Goal: Transaction & Acquisition: Book appointment/travel/reservation

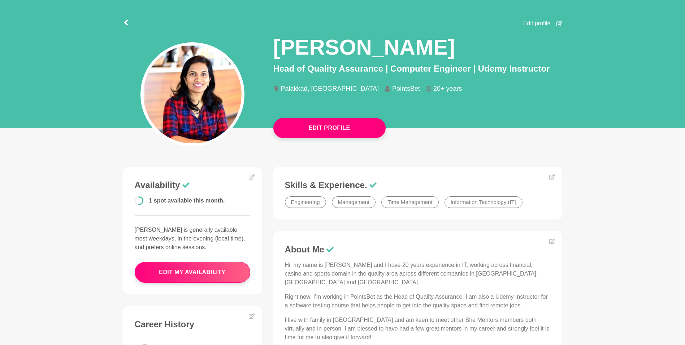
scroll to position [28, 0]
click at [125, 25] on icon at bounding box center [126, 23] width 6 height 6
click at [128, 23] on icon at bounding box center [126, 23] width 6 height 6
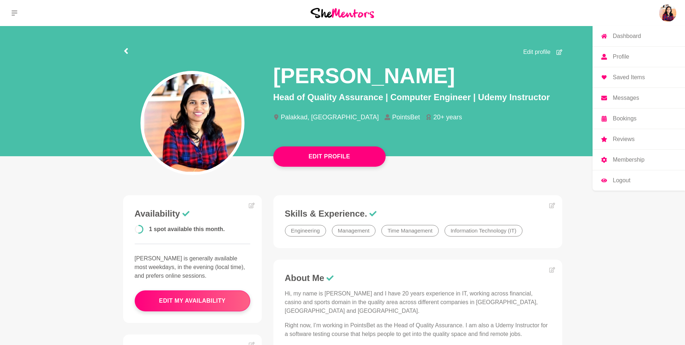
click at [634, 37] on p "Dashboard" at bounding box center [627, 36] width 28 height 6
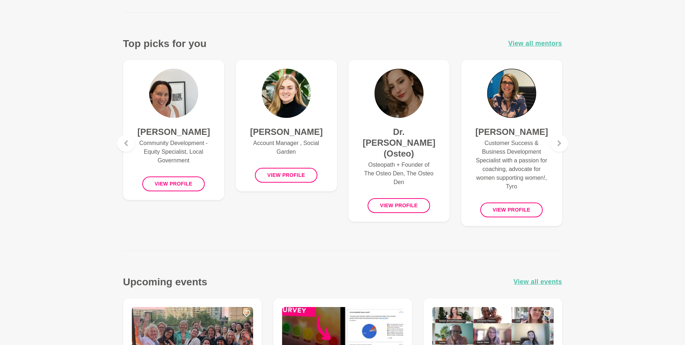
scroll to position [265, 0]
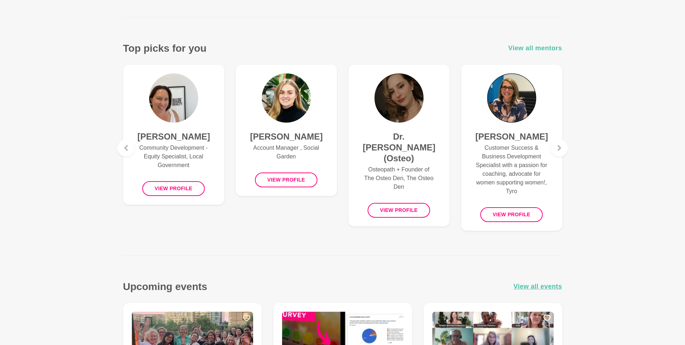
click at [544, 48] on span "View all mentors" at bounding box center [536, 48] width 54 height 10
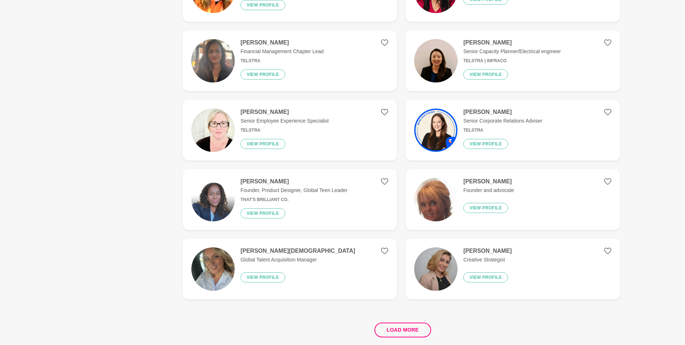
scroll to position [1273, 0]
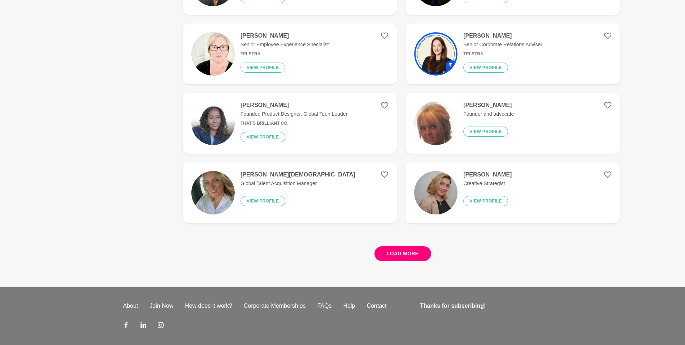
click at [415, 250] on button "Load more" at bounding box center [403, 253] width 57 height 15
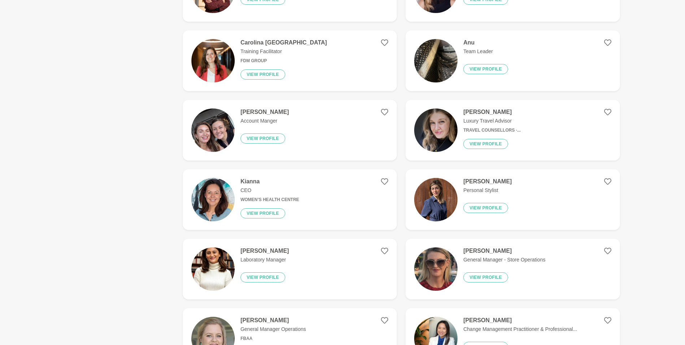
scroll to position [916, 0]
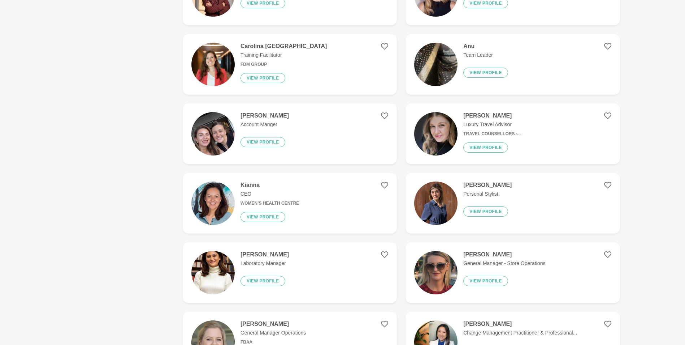
click at [537, 202] on figure "Cintia Hernandez Personal Stylist View profile" at bounding box center [513, 203] width 214 height 61
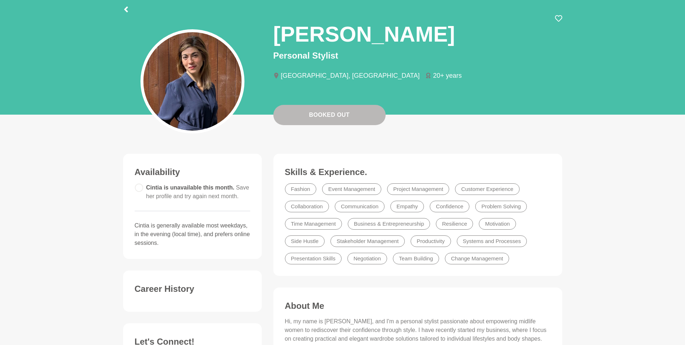
scroll to position [42, 0]
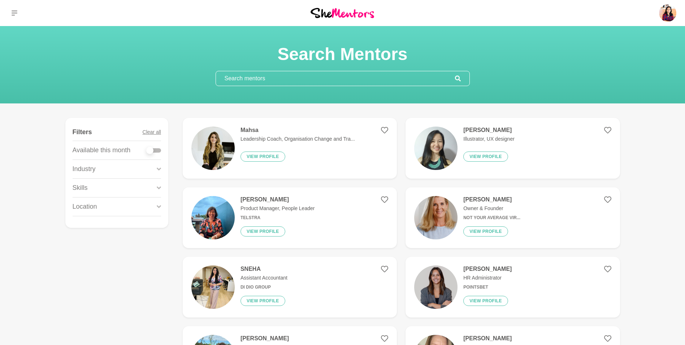
click at [151, 153] on div at bounding box center [149, 150] width 7 height 7
checkbox input "true"
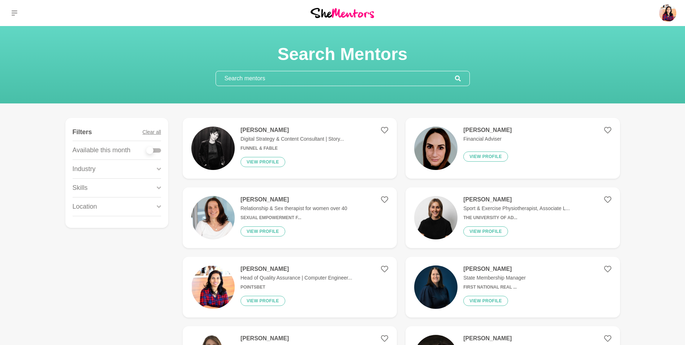
click at [150, 151] on div at bounding box center [149, 150] width 7 height 7
checkbox input "true"
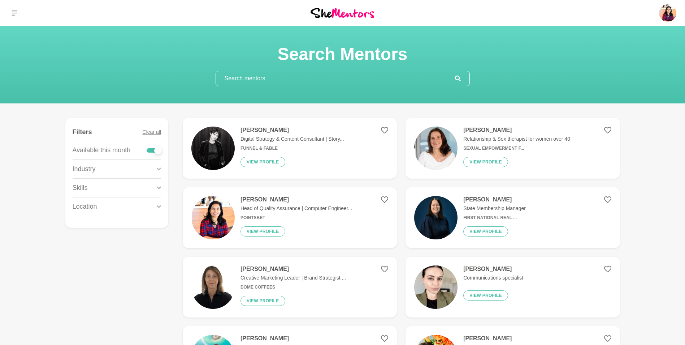
click at [140, 169] on div "Industry" at bounding box center [117, 169] width 88 height 18
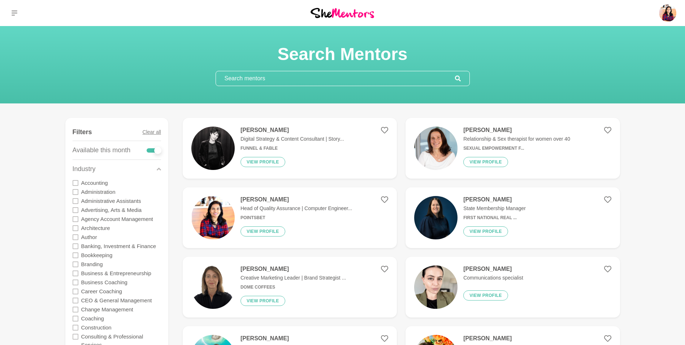
click at [158, 167] on icon at bounding box center [159, 169] width 4 height 10
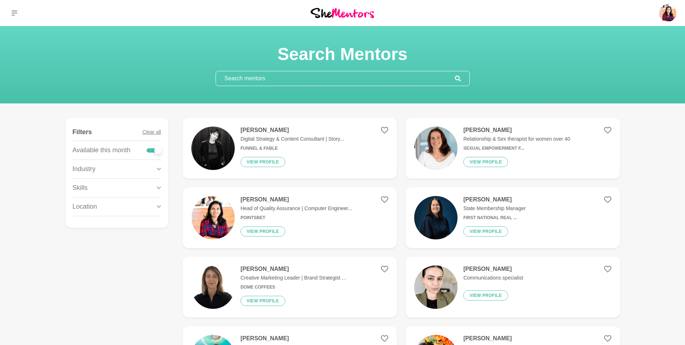
click at [137, 185] on div "Skills" at bounding box center [117, 187] width 88 height 18
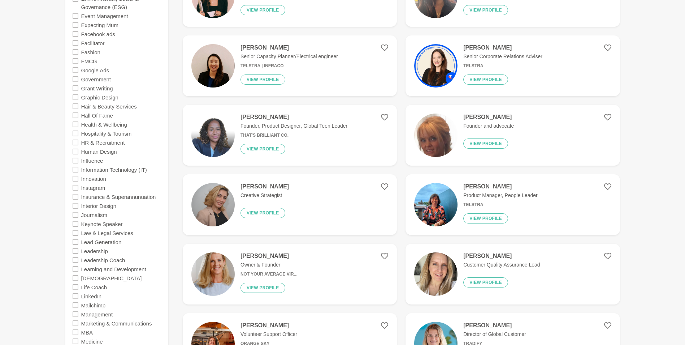
scroll to position [708, 0]
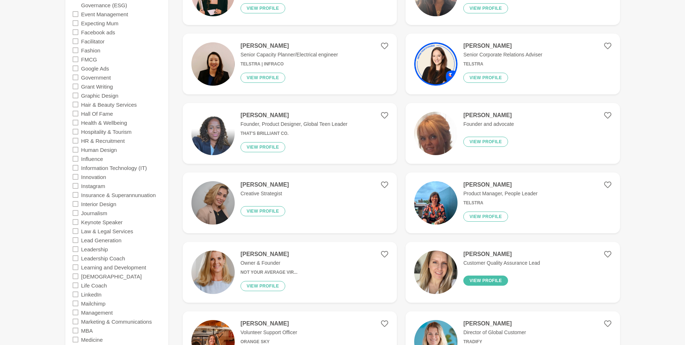
click at [496, 276] on button "View profile" at bounding box center [485, 280] width 45 height 10
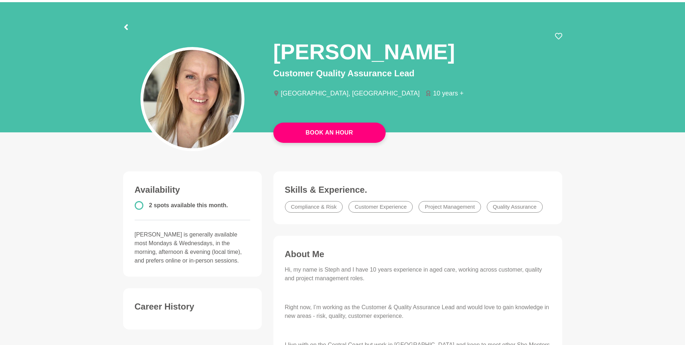
scroll to position [8, 0]
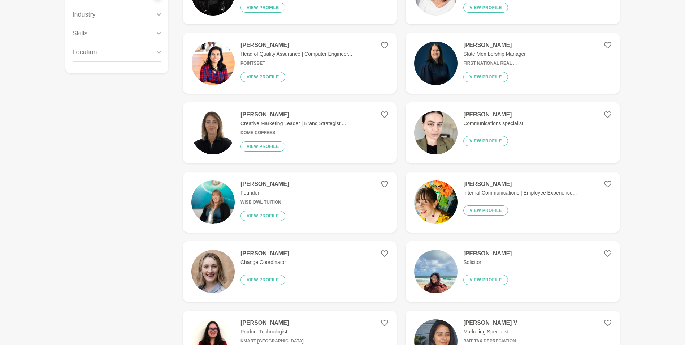
scroll to position [163, 0]
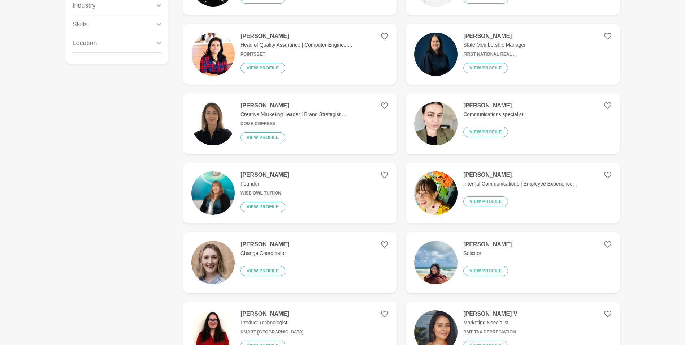
click at [318, 120] on div "Narelle Sisley Creative Marketing Leader | Brand Strategist ... Dome Coffees Vi…" at bounding box center [290, 123] width 111 height 43
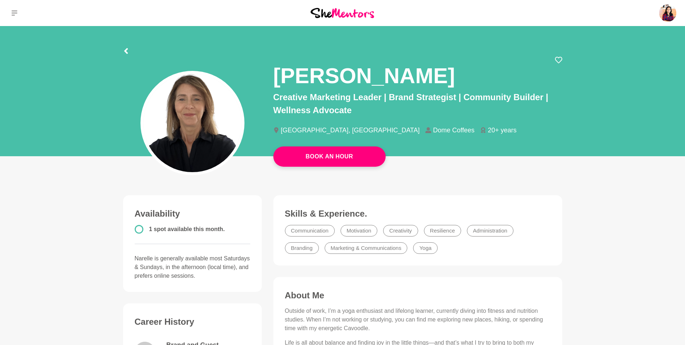
click at [121, 49] on section "Narelle Sisley Creative Marketing Leader | Brand Strategist | Community Builder…" at bounding box center [343, 93] width 462 height 134
click at [126, 49] on icon at bounding box center [126, 51] width 4 height 6
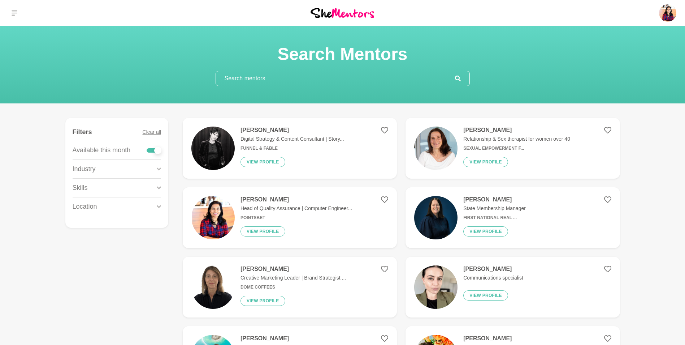
click at [299, 74] on input "text" at bounding box center [335, 78] width 239 height 14
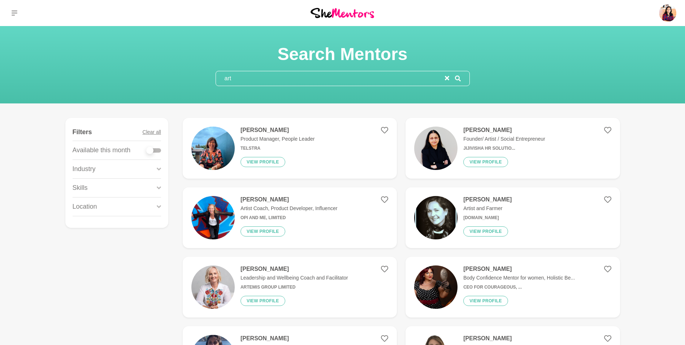
type input "art"
click at [510, 134] on div "Kanak Kiran Founder/ Artist / Social Entrepreneur Jijivisha HR Solutio... View …" at bounding box center [501, 147] width 87 height 43
click at [328, 216] on h6 "Opi and Me, Limited" at bounding box center [289, 217] width 97 height 5
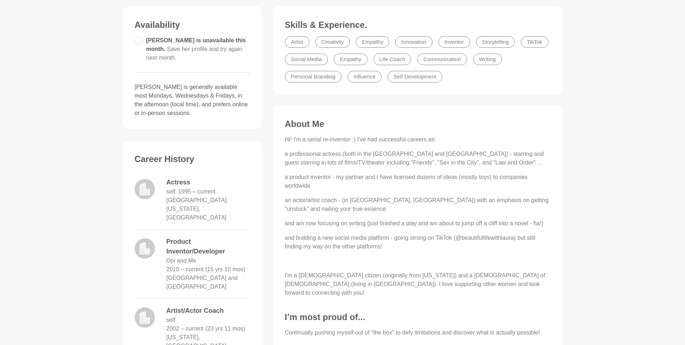
scroll to position [188, 0]
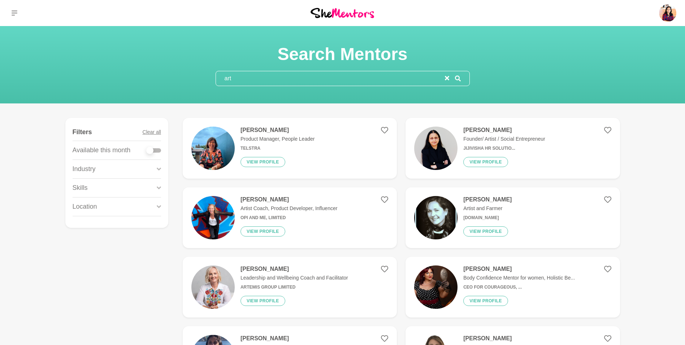
click at [154, 148] on div at bounding box center [154, 150] width 14 height 4
checkbox input "true"
click at [245, 81] on input "art" at bounding box center [330, 78] width 229 height 14
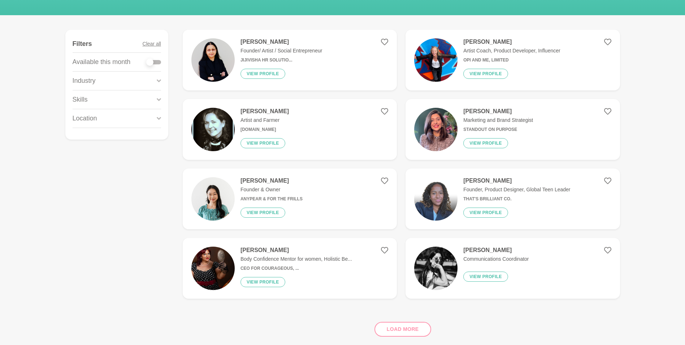
scroll to position [90, 0]
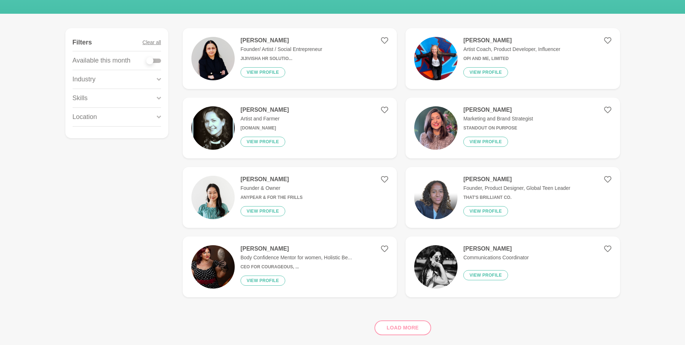
type input "artist"
click at [333, 261] on p "Body Confidence Mentor for women, Holistic Be..." at bounding box center [297, 258] width 112 height 8
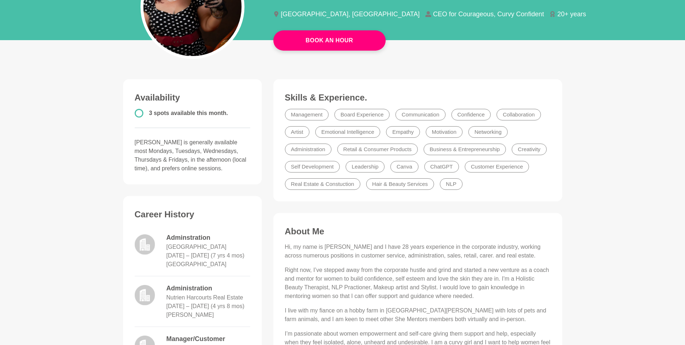
scroll to position [87, 0]
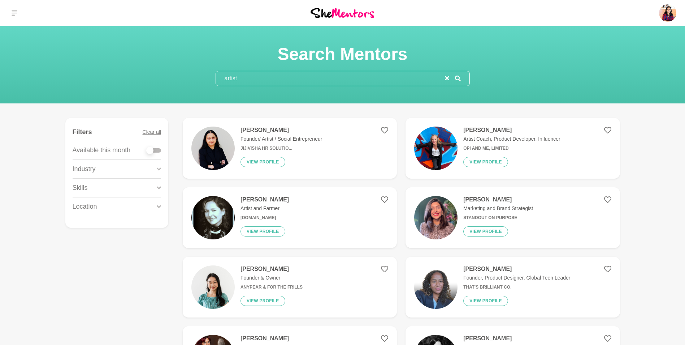
click at [152, 149] on div at bounding box center [149, 150] width 7 height 7
checkbox input "true"
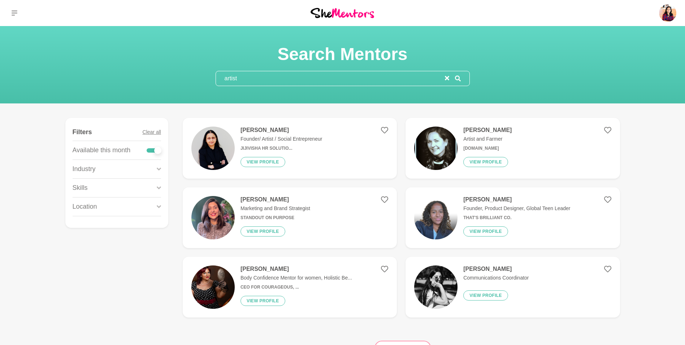
click at [291, 198] on h4 "Jill Absolom" at bounding box center [276, 199] width 70 height 7
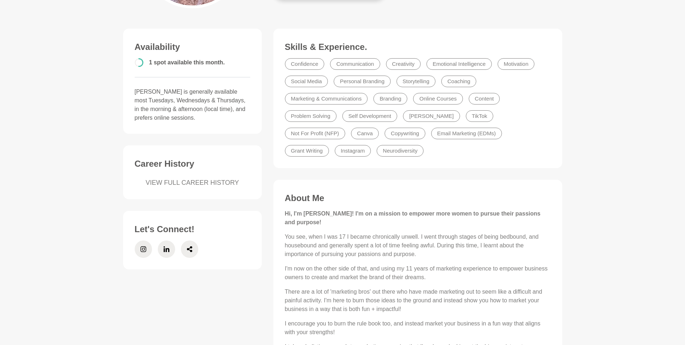
scroll to position [96, 0]
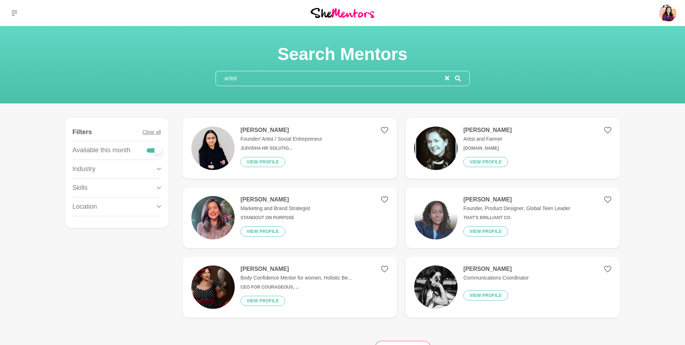
click at [529, 133] on figure "Paula Kerslake Artist and Farmer paulakerslake.com View profile" at bounding box center [513, 148] width 214 height 61
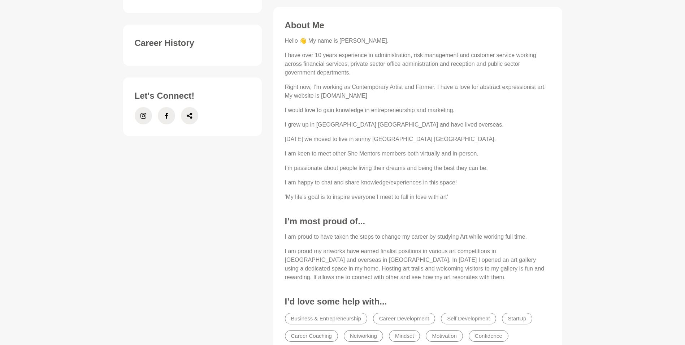
scroll to position [288, 0]
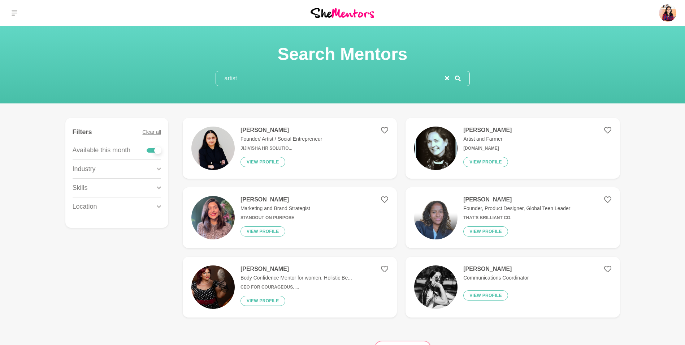
click at [295, 75] on input "artist" at bounding box center [330, 78] width 229 height 14
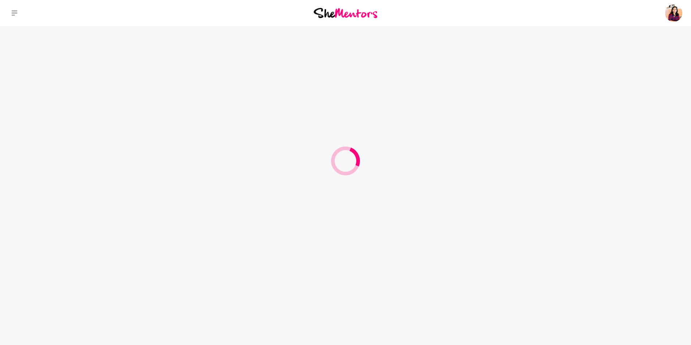
type input "a"
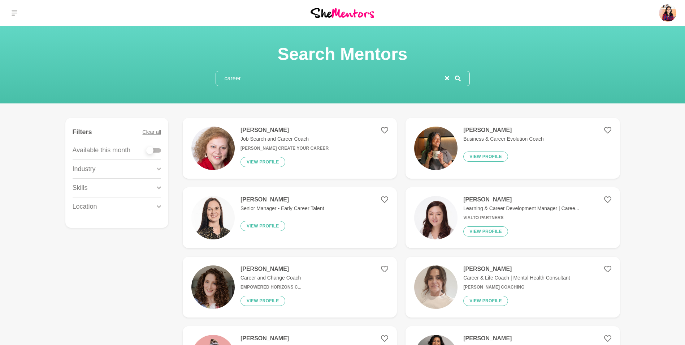
click at [311, 83] on input "career" at bounding box center [330, 78] width 229 height 14
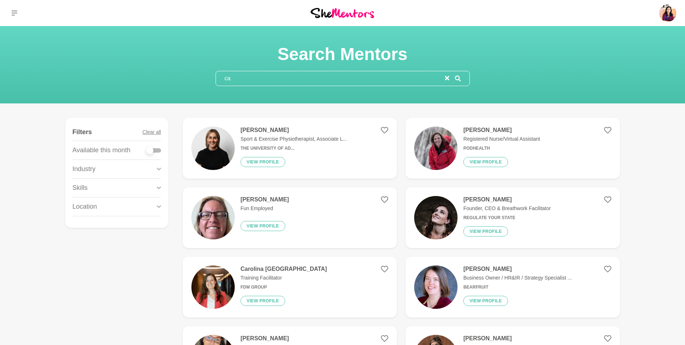
type input "c"
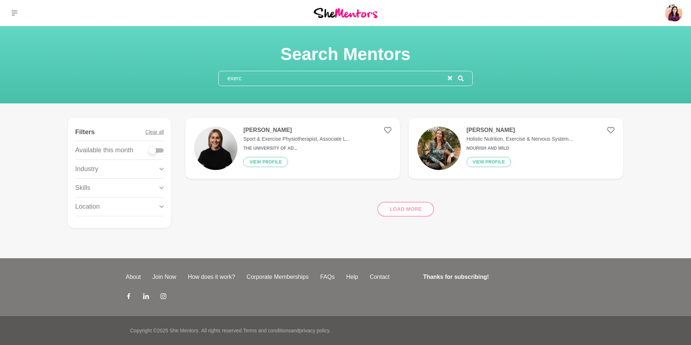
type input "exerc"
click at [509, 135] on div "Elise Stewart Holistic Nutrition, Exercise & Nervous System... Nourish and Wild…" at bounding box center [517, 147] width 112 height 43
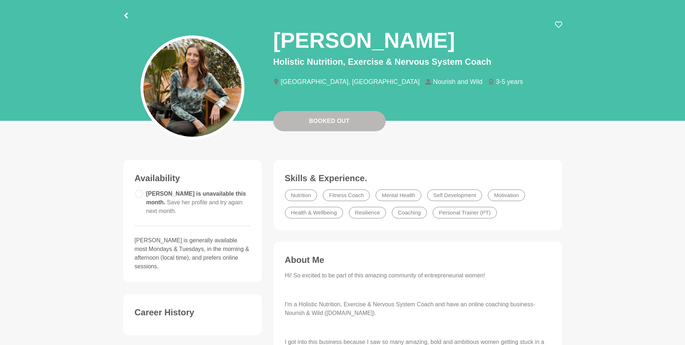
scroll to position [34, 0]
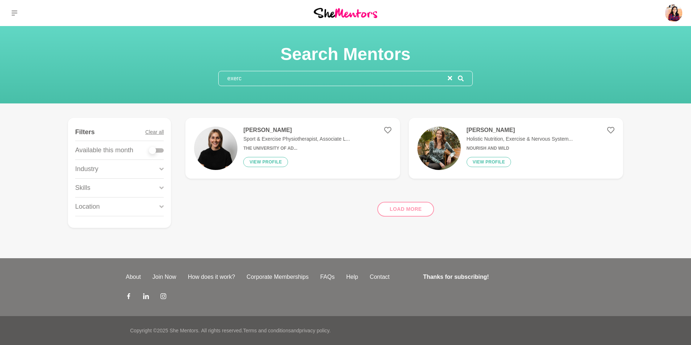
click at [262, 142] on p "Sport & Exercise Physiotherapist, Associate L..." at bounding box center [296, 139] width 107 height 8
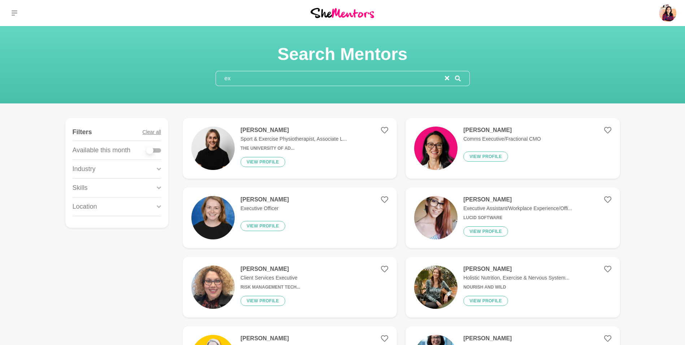
type input "e"
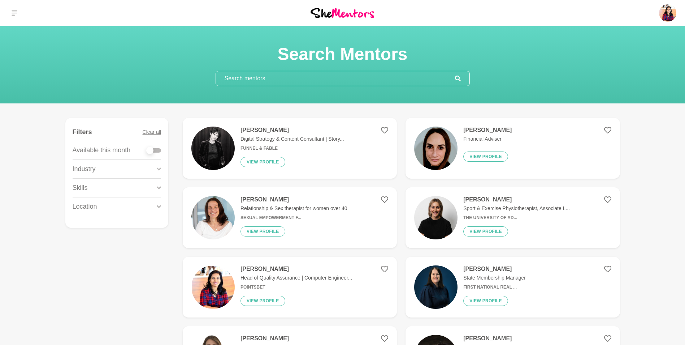
click at [152, 150] on div at bounding box center [149, 150] width 7 height 7
checkbox input "true"
click at [152, 150] on div at bounding box center [149, 150] width 7 height 7
checkbox input "true"
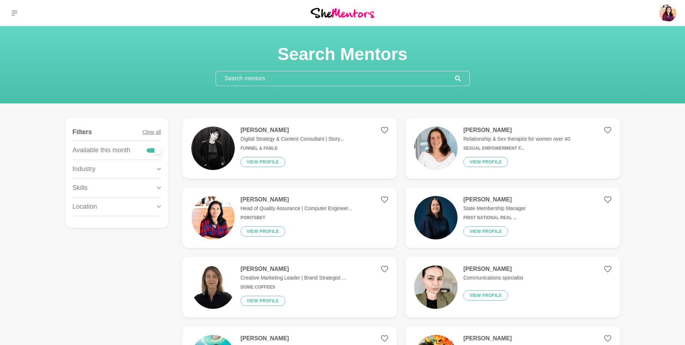
click at [131, 208] on div "Location" at bounding box center [117, 206] width 88 height 18
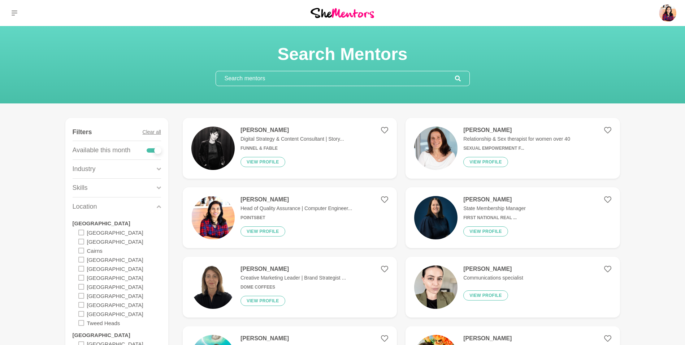
click at [79, 189] on p "Skills" at bounding box center [80, 188] width 15 height 10
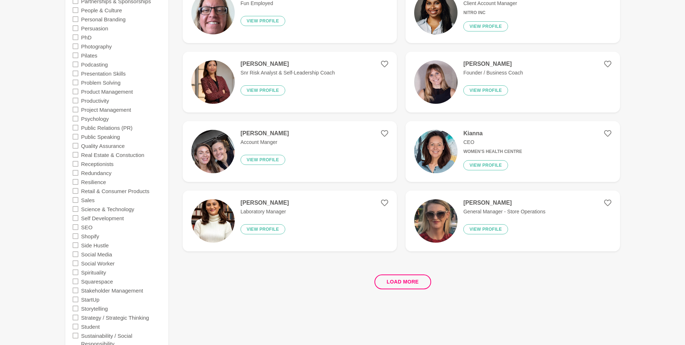
scroll to position [1247, 0]
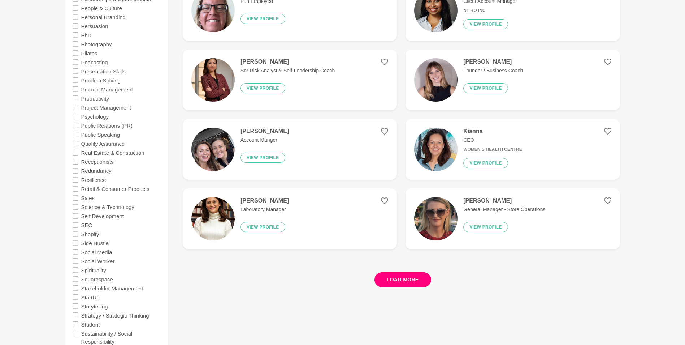
click at [390, 274] on button "Load more" at bounding box center [403, 279] width 57 height 15
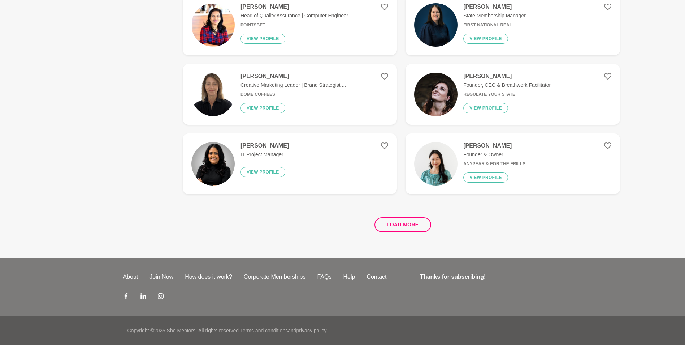
scroll to position [0, 0]
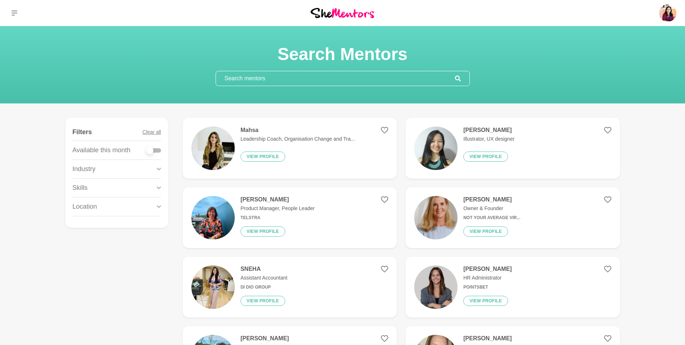
click at [152, 150] on div at bounding box center [149, 150] width 7 height 7
checkbox input "true"
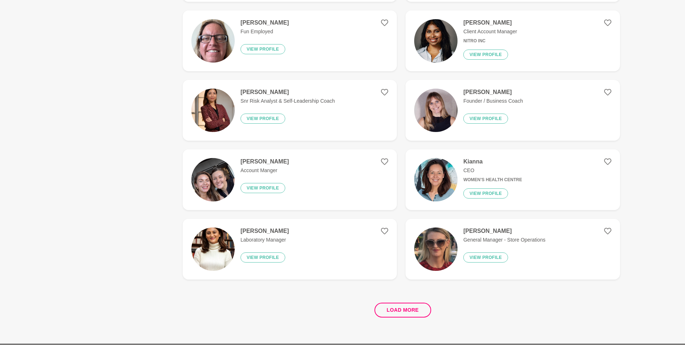
scroll to position [1222, 0]
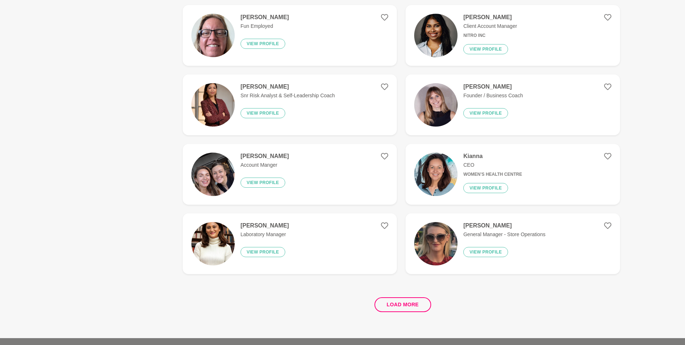
click at [412, 297] on div "Load more" at bounding box center [401, 302] width 437 height 44
click at [412, 299] on button "Load more" at bounding box center [403, 304] width 57 height 15
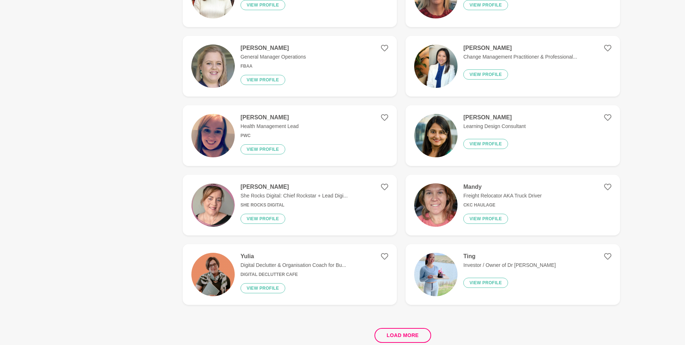
scroll to position [1239, 0]
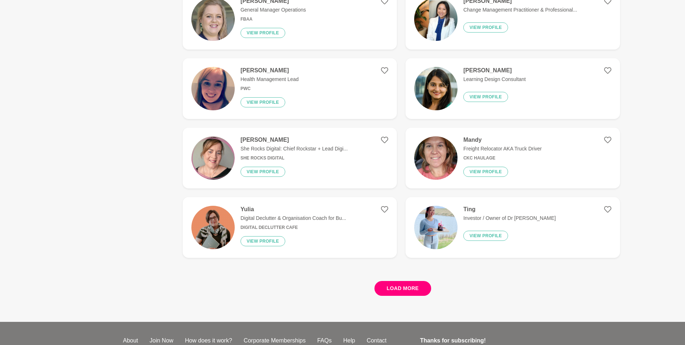
click at [401, 287] on button "Load more" at bounding box center [403, 288] width 57 height 15
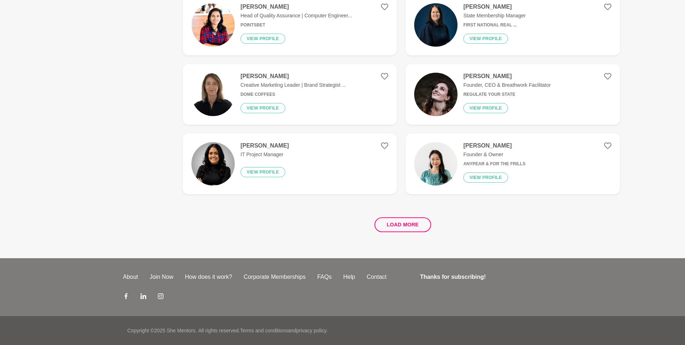
scroll to position [0, 0]
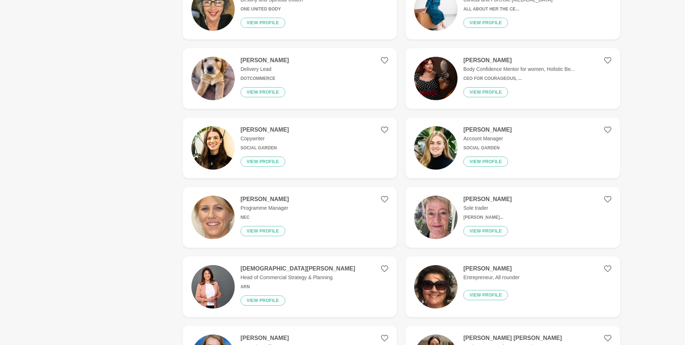
scroll to position [1222, 0]
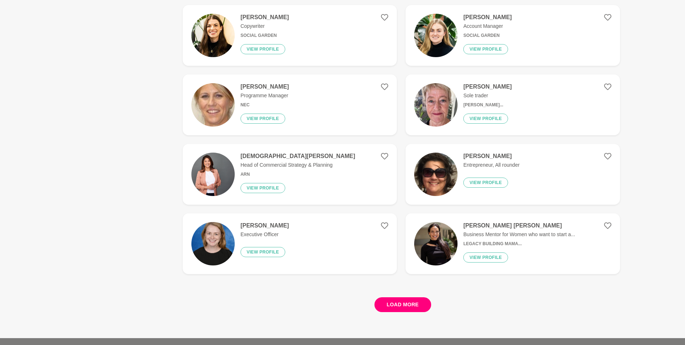
click at [411, 303] on button "Load more" at bounding box center [403, 304] width 57 height 15
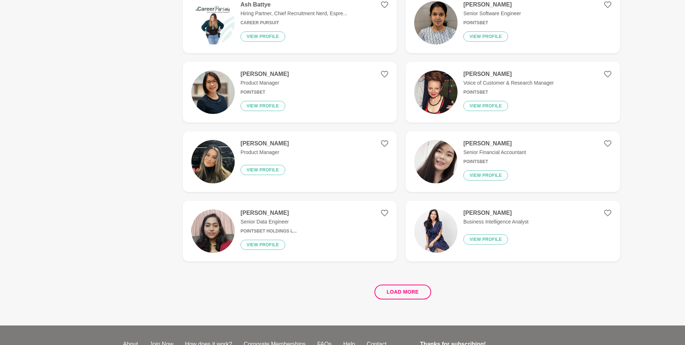
scroll to position [1244, 0]
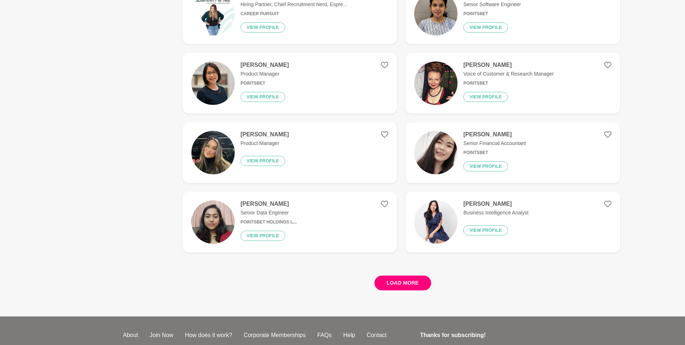
click at [407, 288] on button "Load more" at bounding box center [403, 282] width 57 height 15
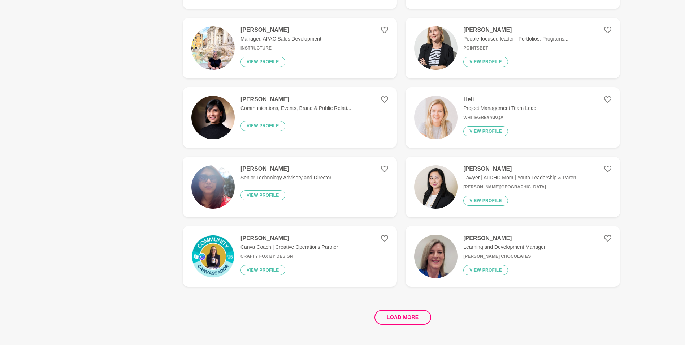
scroll to position [1217, 0]
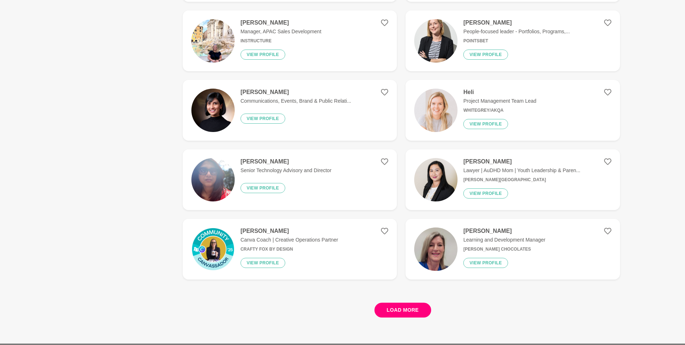
click at [425, 302] on button "Load more" at bounding box center [403, 309] width 57 height 15
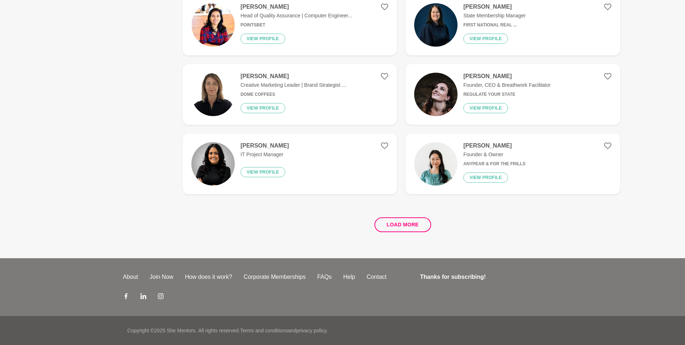
scroll to position [0, 0]
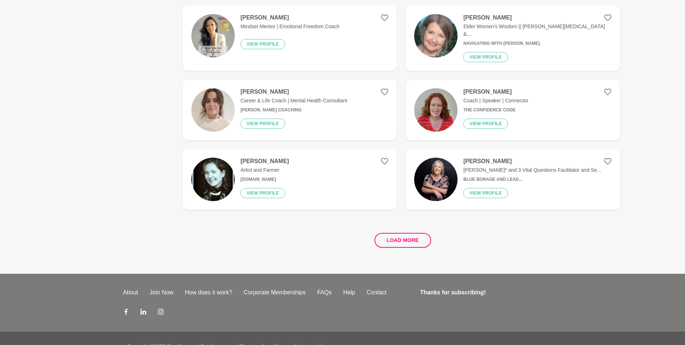
scroll to position [1302, 0]
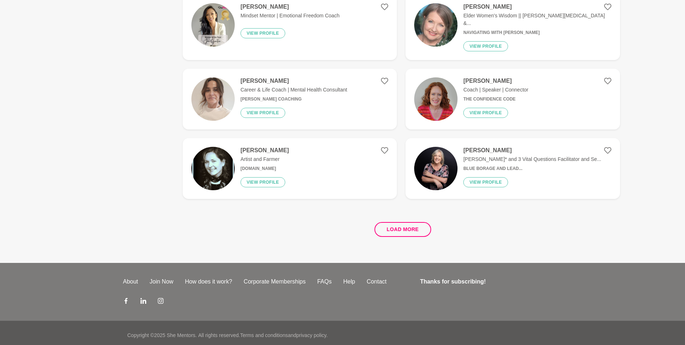
click at [413, 233] on div "Load more" at bounding box center [401, 226] width 437 height 44
click at [414, 230] on button "Load more" at bounding box center [403, 229] width 57 height 15
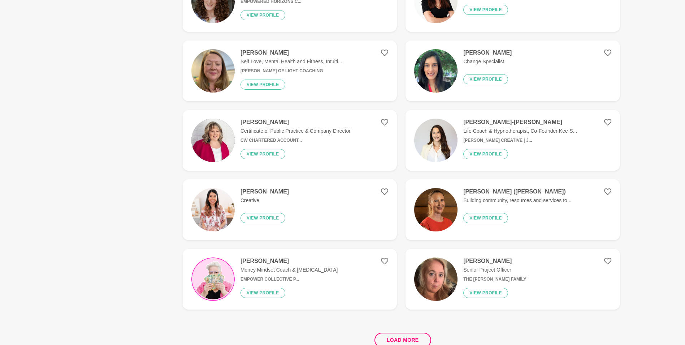
scroll to position [1188, 0]
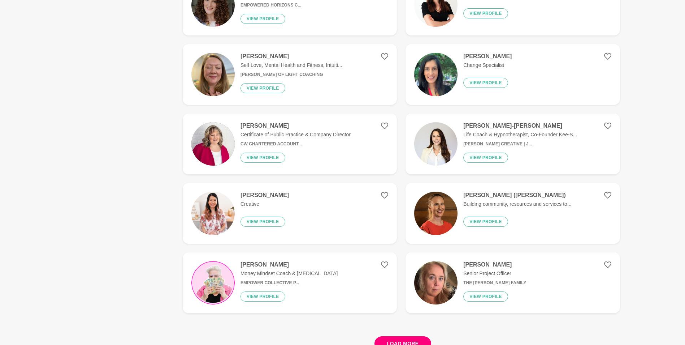
click at [401, 336] on button "Load more" at bounding box center [403, 343] width 57 height 15
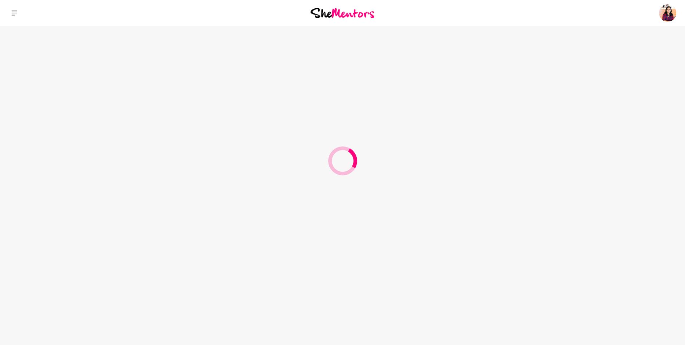
scroll to position [0, 0]
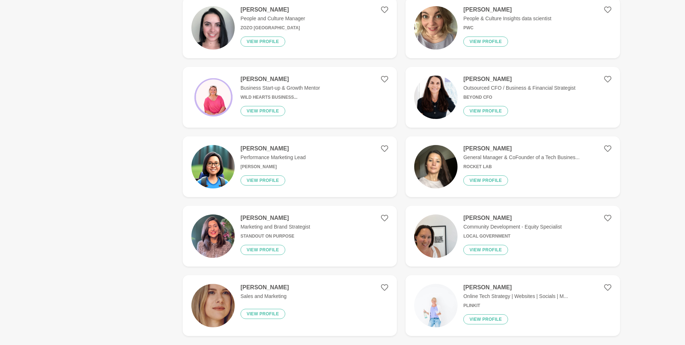
scroll to position [1302, 0]
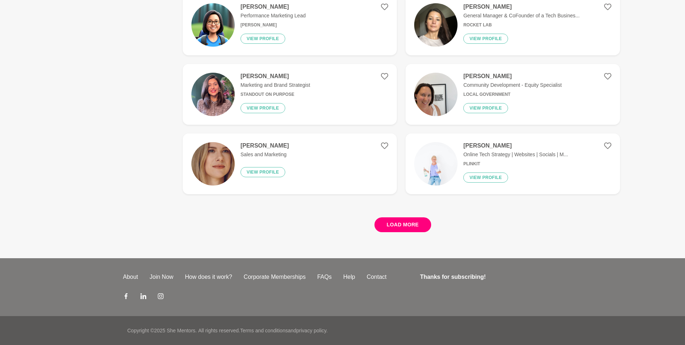
click at [404, 225] on button "Load more" at bounding box center [403, 224] width 57 height 15
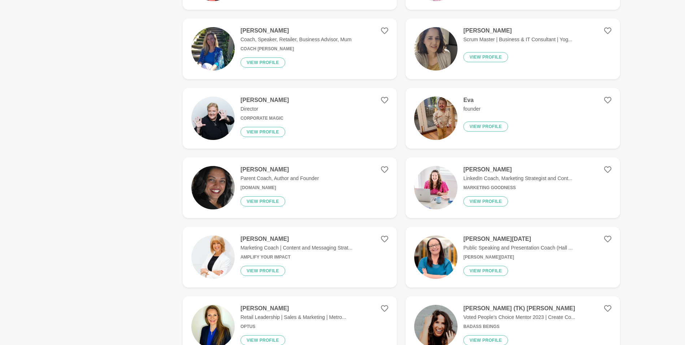
scroll to position [1150, 0]
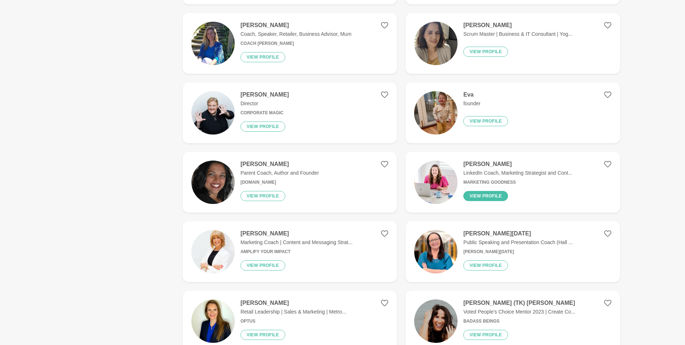
drag, startPoint x: 537, startPoint y: 181, endPoint x: 478, endPoint y: 193, distance: 59.8
click at [478, 193] on button "View profile" at bounding box center [485, 196] width 45 height 10
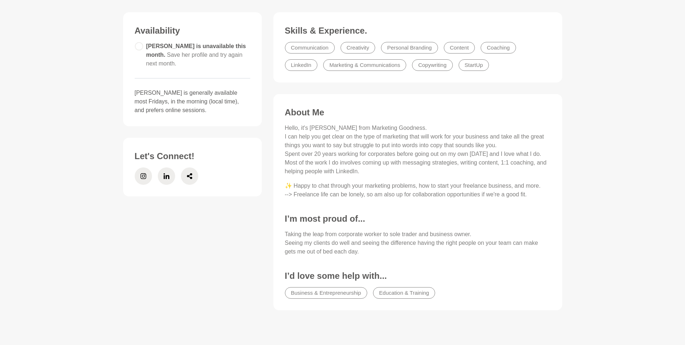
scroll to position [209, 0]
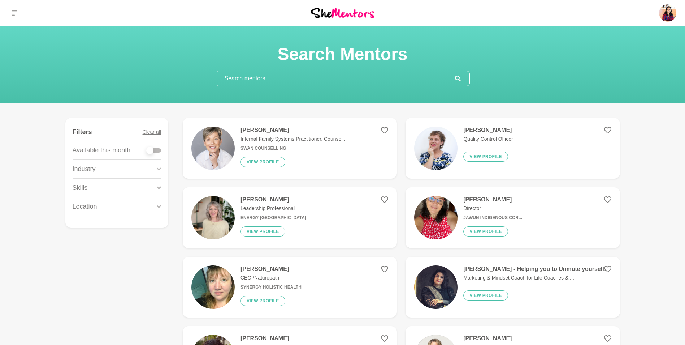
click at [311, 74] on input "text" at bounding box center [335, 78] width 239 height 14
click at [551, 281] on div "Neha Awasthi - Helping you to Unmute yourself. Marketing & Mindset Coach for Li…" at bounding box center [532, 286] width 148 height 43
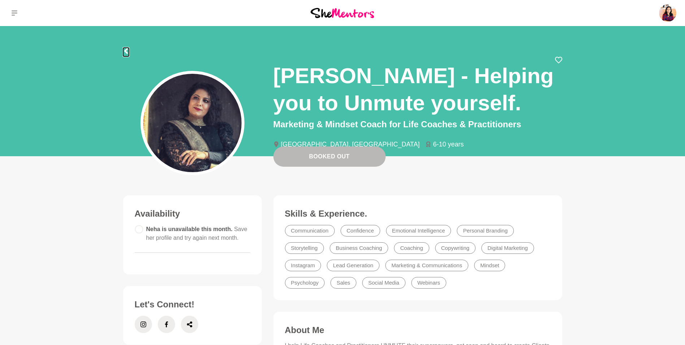
click at [125, 49] on icon at bounding box center [126, 51] width 6 height 6
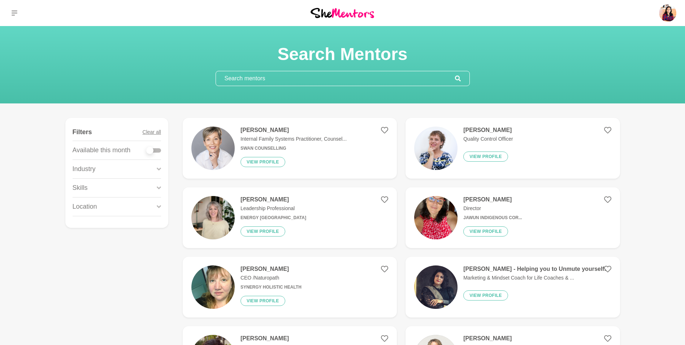
click at [252, 72] on input "text" at bounding box center [335, 78] width 239 height 14
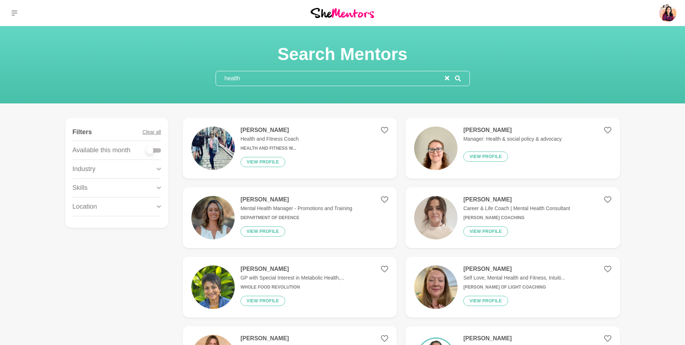
type input "health"
click at [289, 125] on figure "Julie Anne Wise Health and Fitness Coach Health and Fitness W... View profile" at bounding box center [290, 148] width 214 height 61
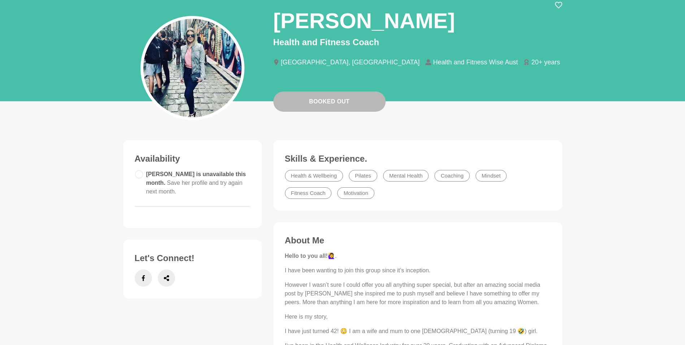
scroll to position [17, 0]
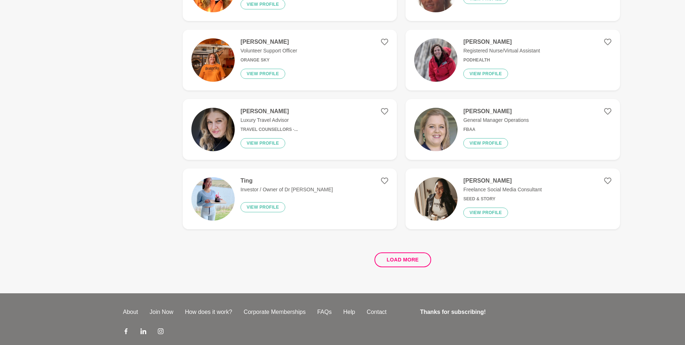
scroll to position [1288, 0]
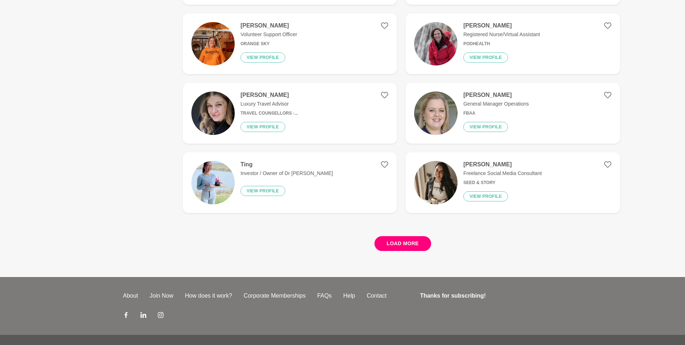
click at [392, 241] on button "Load more" at bounding box center [403, 243] width 57 height 15
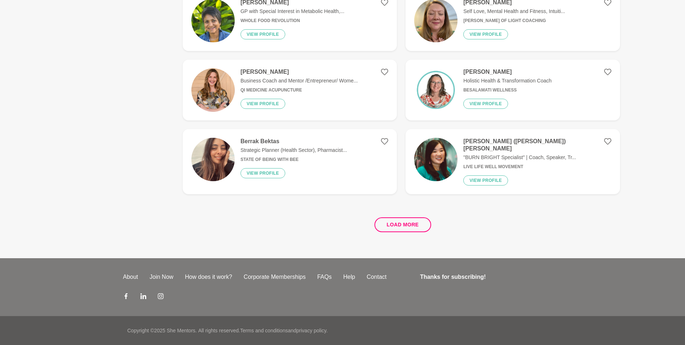
scroll to position [0, 0]
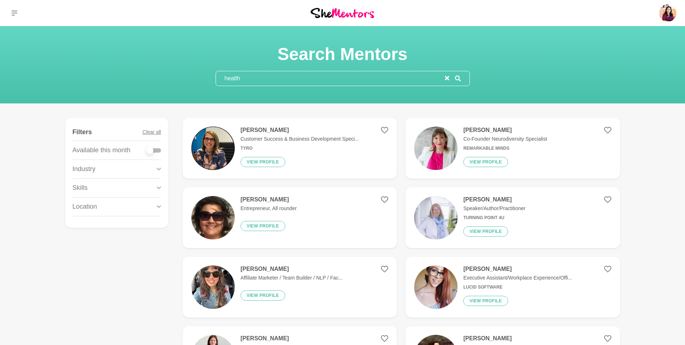
click at [159, 150] on div at bounding box center [154, 150] width 14 height 4
checkbox input "true"
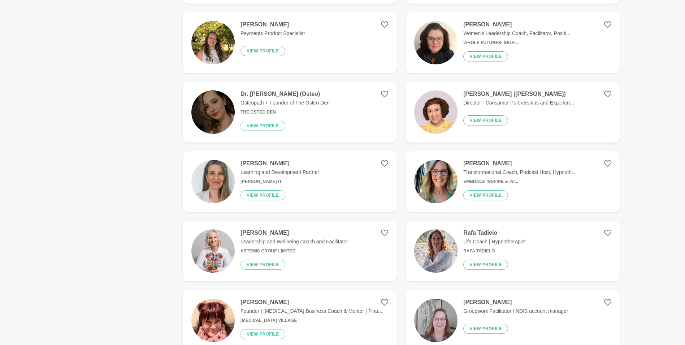
scroll to position [1302, 0]
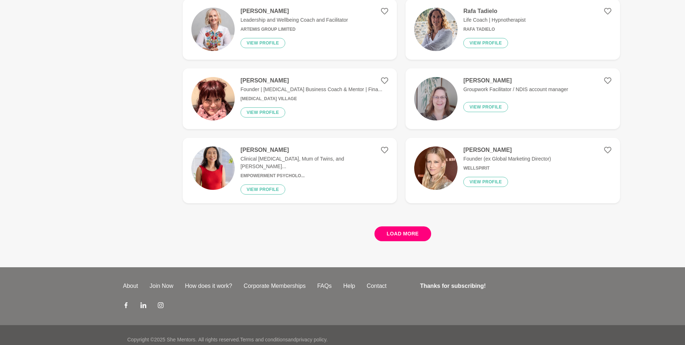
click at [389, 226] on button "Load more" at bounding box center [403, 233] width 57 height 15
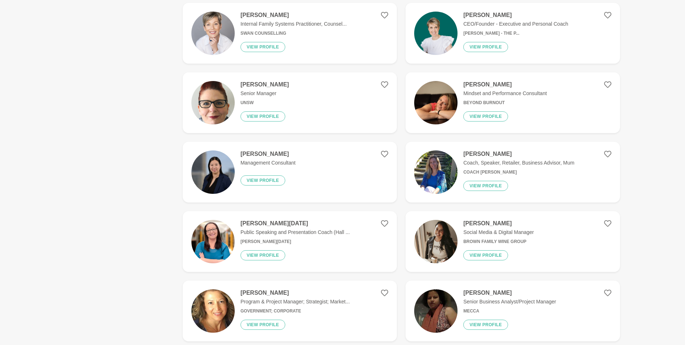
scroll to position [1788, 0]
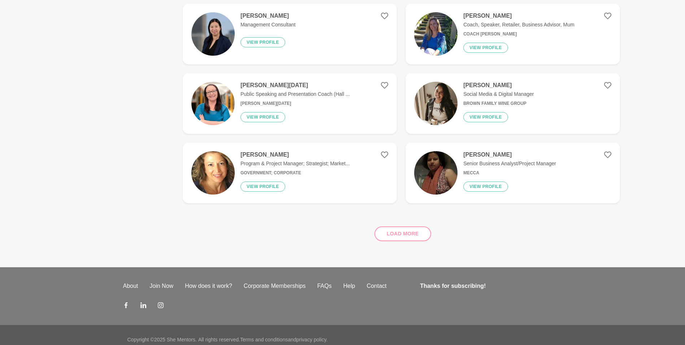
click at [398, 222] on div "Load more" at bounding box center [401, 231] width 437 height 44
click at [415, 226] on div "Load more" at bounding box center [401, 231] width 437 height 44
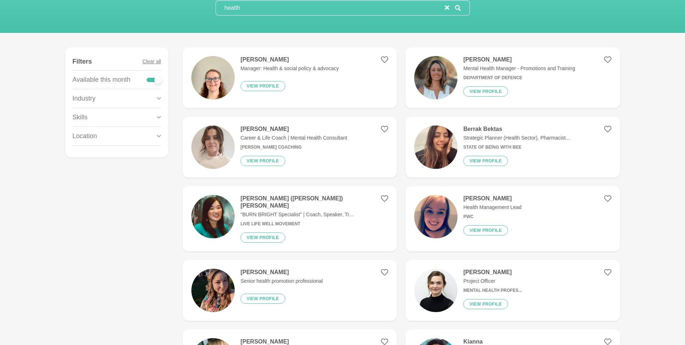
scroll to position [0, 0]
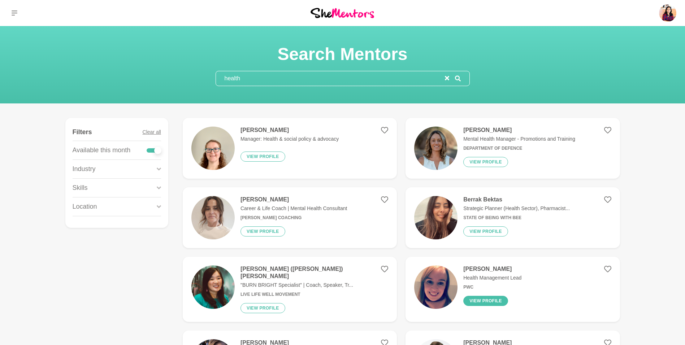
drag, startPoint x: 688, startPoint y: 29, endPoint x: 485, endPoint y: 300, distance: 338.6
drag, startPoint x: 687, startPoint y: 51, endPoint x: 662, endPoint y: 284, distance: 233.9
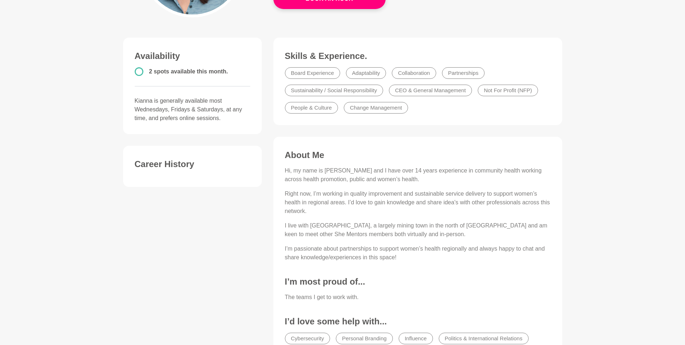
scroll to position [160, 0]
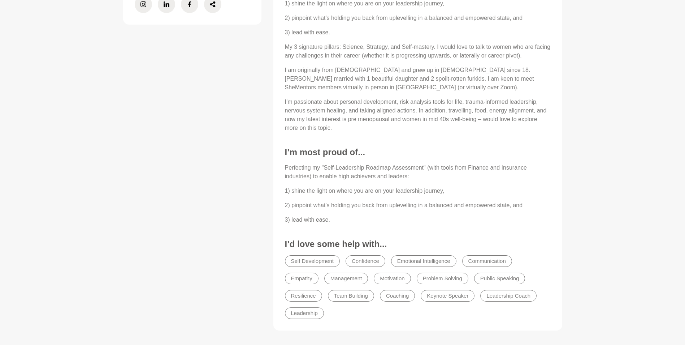
scroll to position [420, 0]
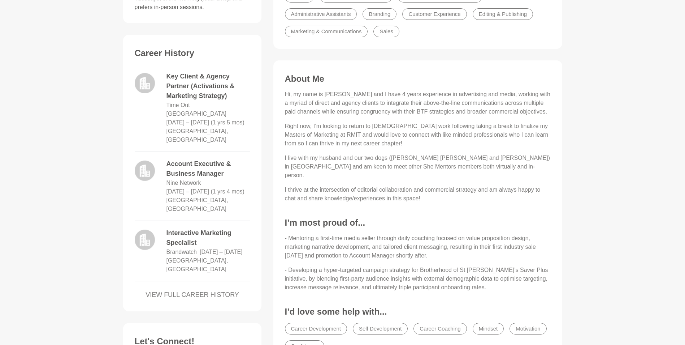
scroll to position [289, 0]
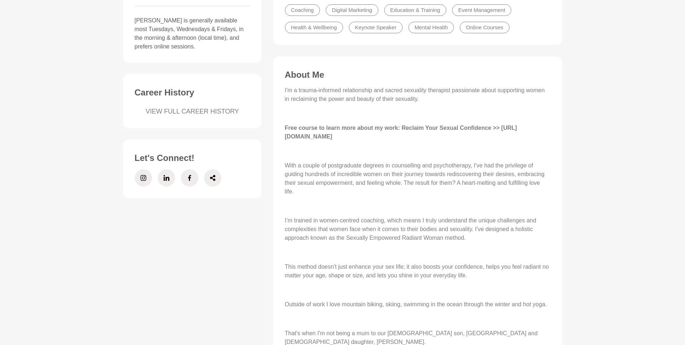
scroll to position [235, 0]
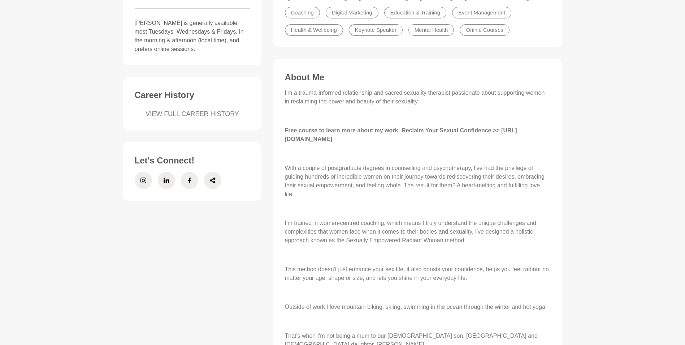
drag, startPoint x: 286, startPoint y: 139, endPoint x: 473, endPoint y: 139, distance: 187.1
click at [473, 139] on p "Free course to learn more about my work: Reclaim Your Sexual Confidence >> http…" at bounding box center [418, 134] width 266 height 17
copy strong "https://radiantwoman.xperiencify.io/tarishatourokbody/mini-course/"
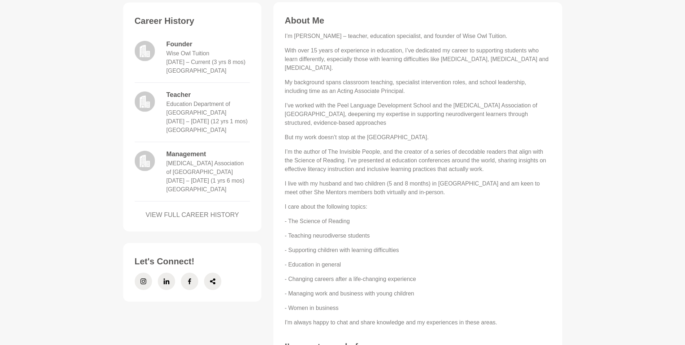
scroll to position [310, 0]
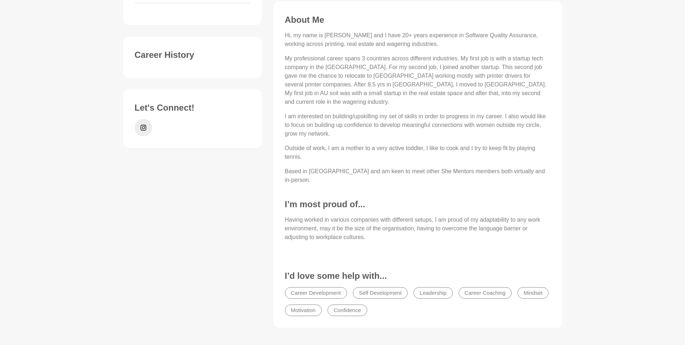
scroll to position [259, 0]
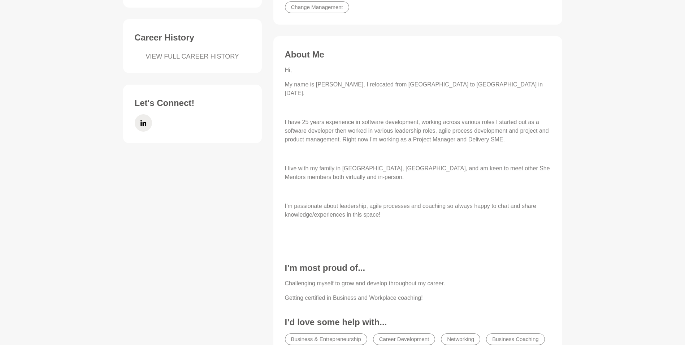
scroll to position [268, 0]
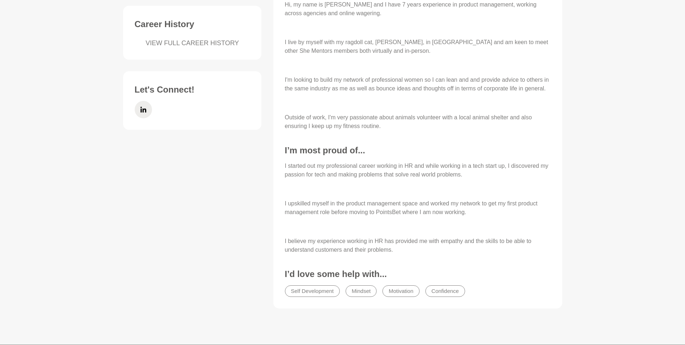
scroll to position [289, 0]
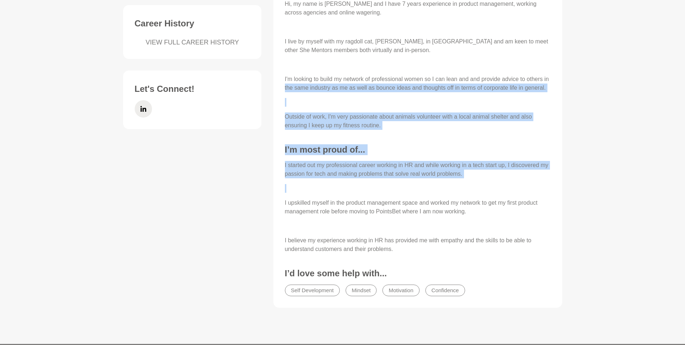
drag, startPoint x: 681, startPoint y: 190, endPoint x: 692, endPoint y: 70, distance: 120.0
click at [685, 70] on html "Dashboard Profile Saved Items Messages Bookings Reviews Membership Logout Dashb…" at bounding box center [342, 71] width 685 height 720
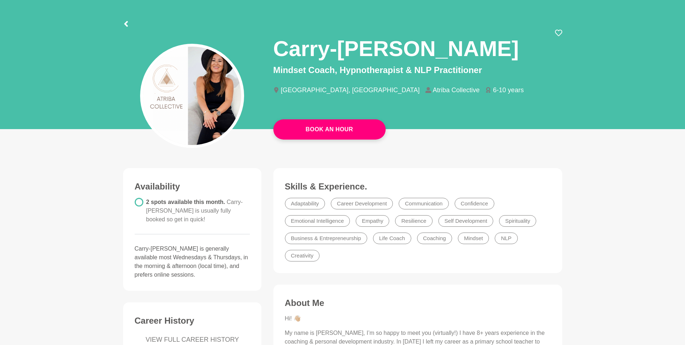
scroll to position [23, 0]
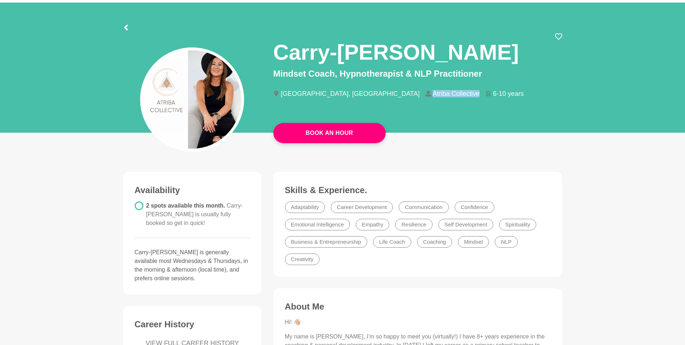
drag, startPoint x: 353, startPoint y: 93, endPoint x: 399, endPoint y: 90, distance: 46.3
click at [425, 90] on li "Atriba Collective" at bounding box center [455, 93] width 60 height 7
copy li "Atriba Collective"
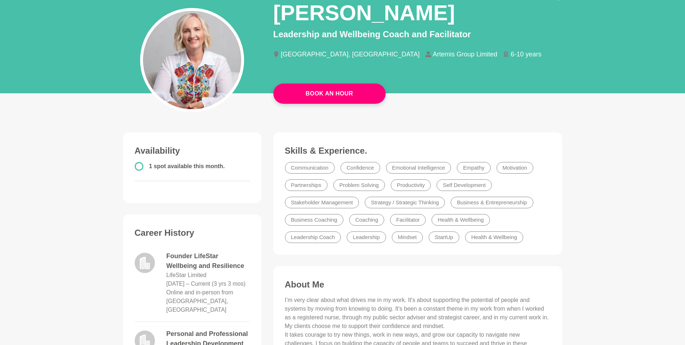
scroll to position [59, 0]
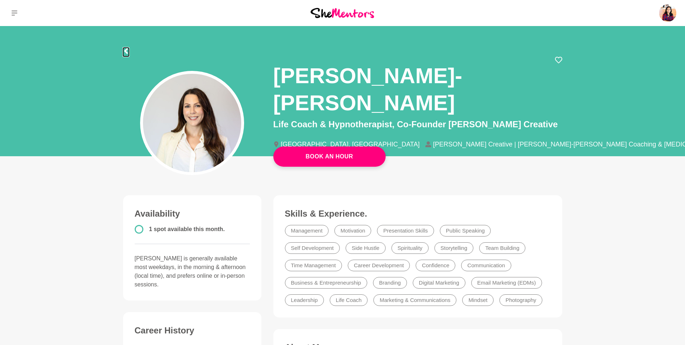
click at [124, 51] on icon at bounding box center [126, 51] width 6 height 6
click at [128, 53] on icon at bounding box center [126, 51] width 6 height 6
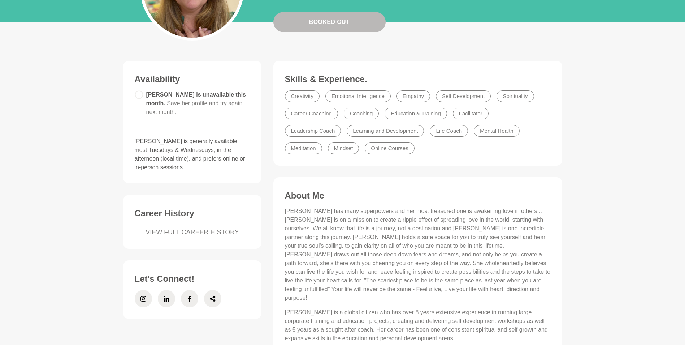
scroll to position [127, 0]
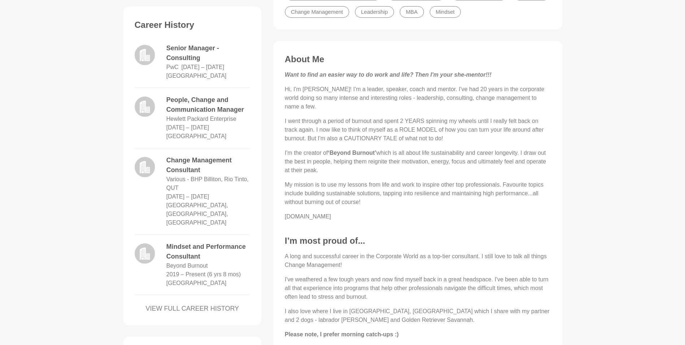
scroll to position [276, 0]
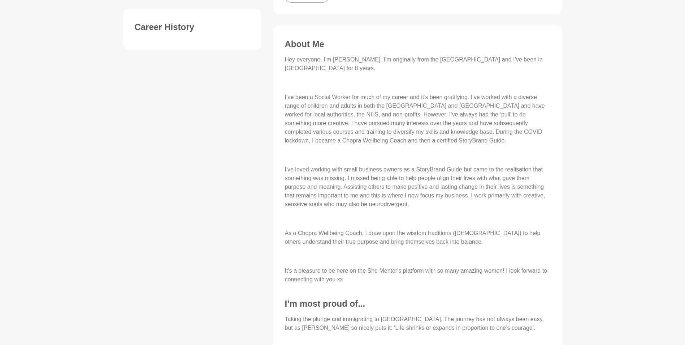
scroll to position [265, 0]
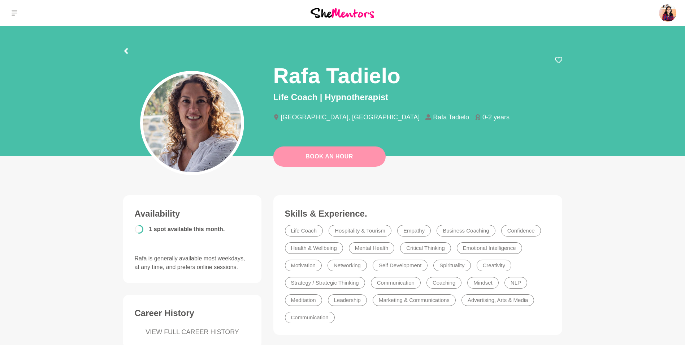
click at [344, 157] on link "Book An Hour" at bounding box center [329, 156] width 112 height 20
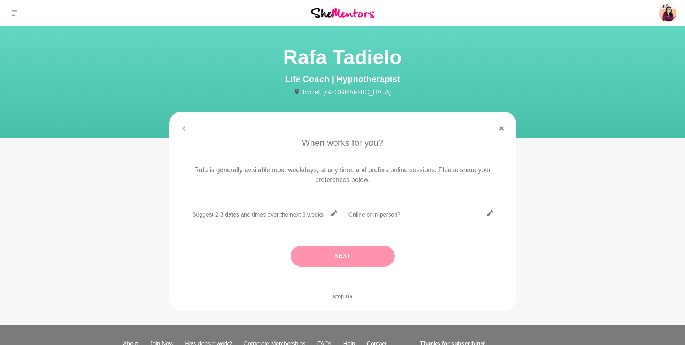
click at [293, 213] on input "text" at bounding box center [265, 213] width 144 height 18
click at [449, 220] on input "text" at bounding box center [421, 213] width 144 height 18
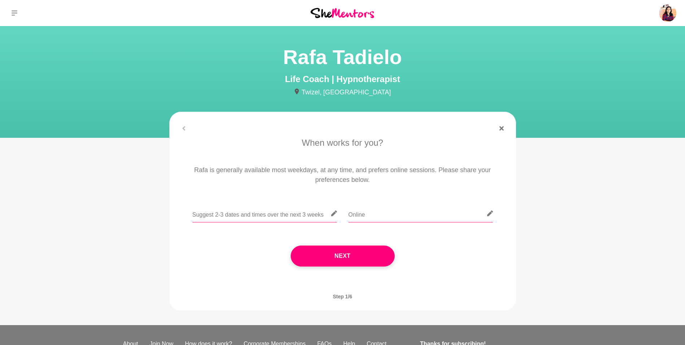
type input "Online"
click at [288, 215] on input "text" at bounding box center [265, 213] width 144 height 18
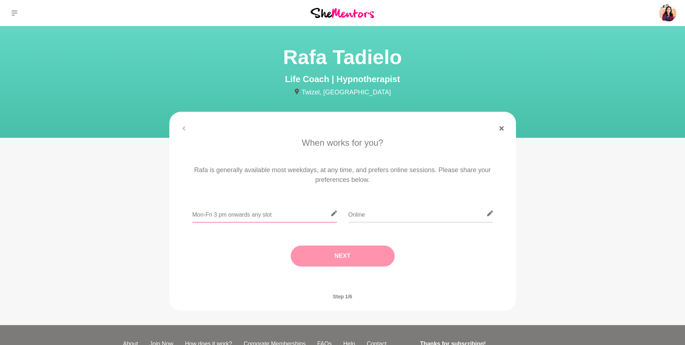
type input "Mon-Fri 3 pm onwards any slot"
click at [346, 252] on button "Next" at bounding box center [343, 255] width 104 height 21
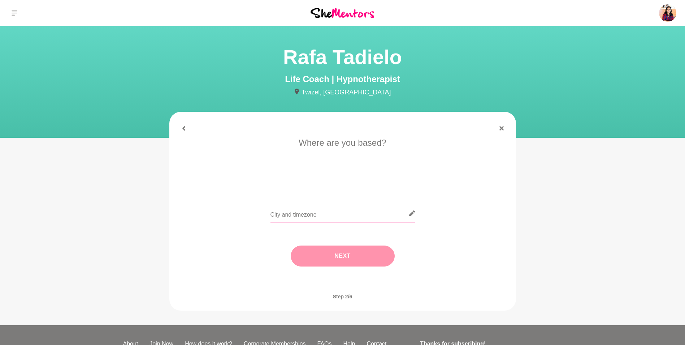
click at [339, 214] on input "text" at bounding box center [343, 213] width 144 height 18
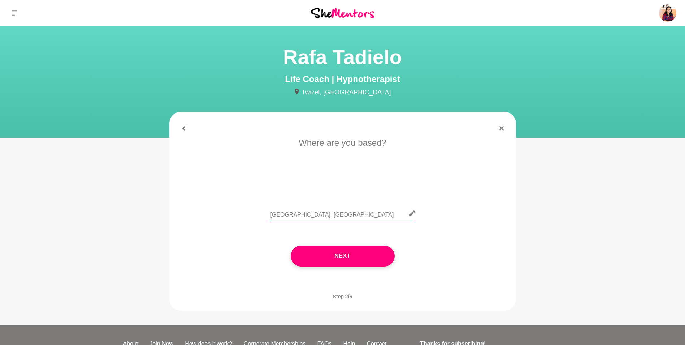
type input "Kerala, India"
click at [185, 133] on figure "When works for you? Rafa is generally available most weekdays, at any time, and…" at bounding box center [342, 211] width 347 height 199
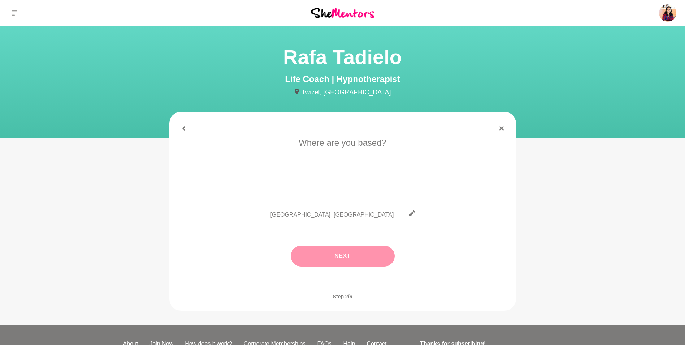
click at [346, 256] on button "Next" at bounding box center [343, 255] width 104 height 21
click at [184, 127] on icon at bounding box center [183, 128] width 3 height 4
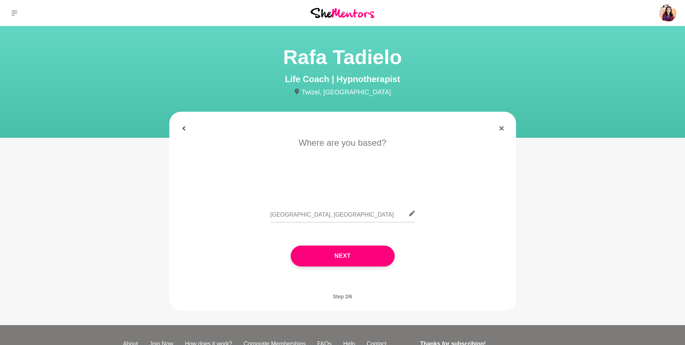
click at [184, 127] on icon at bounding box center [183, 128] width 3 height 4
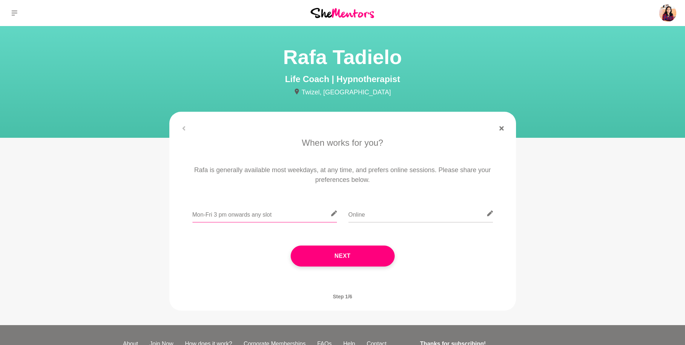
click at [228, 214] on input "Mon-Fri 3 pm onwards any slot" at bounding box center [265, 213] width 144 height 18
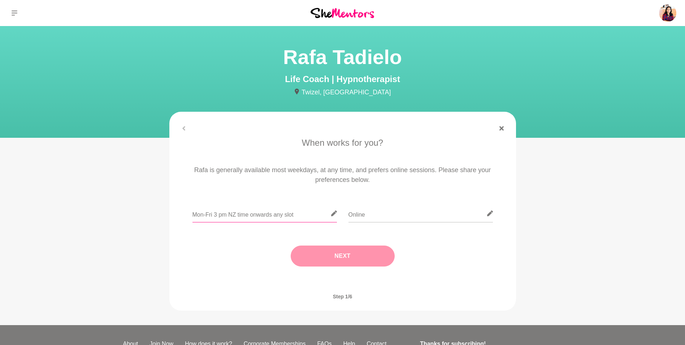
type input "Mon-Fri 3 pm NZ time onwards any slot"
click at [350, 251] on button "Next" at bounding box center [343, 255] width 104 height 21
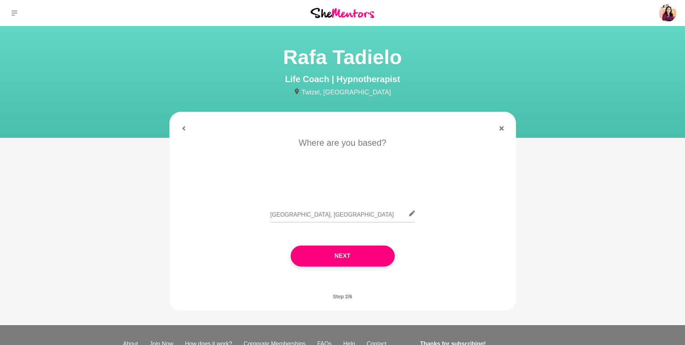
click at [350, 251] on button "Next" at bounding box center [343, 255] width 104 height 21
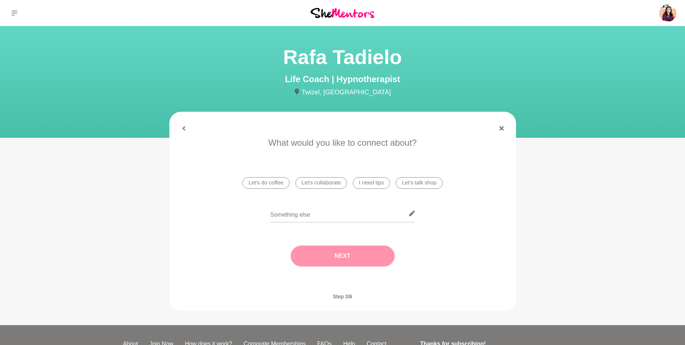
click at [376, 184] on li "I need tips" at bounding box center [371, 183] width 37 height 12
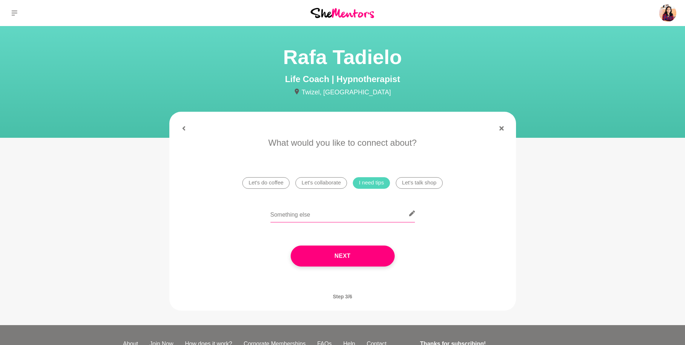
click at [367, 214] on input "text" at bounding box center [343, 213] width 144 height 18
click at [400, 215] on input "Even though i am good at my work/career, i feel i need to get better on my pers…" at bounding box center [343, 213] width 144 height 18
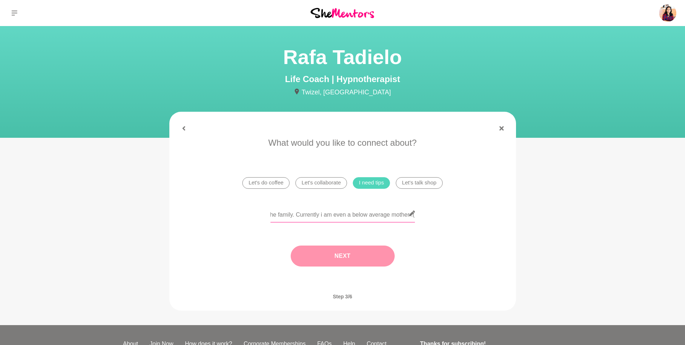
type input "Even though i am good at my work/career, i feel i need to get better on my pers…"
click at [373, 256] on button "Next" at bounding box center [343, 255] width 104 height 21
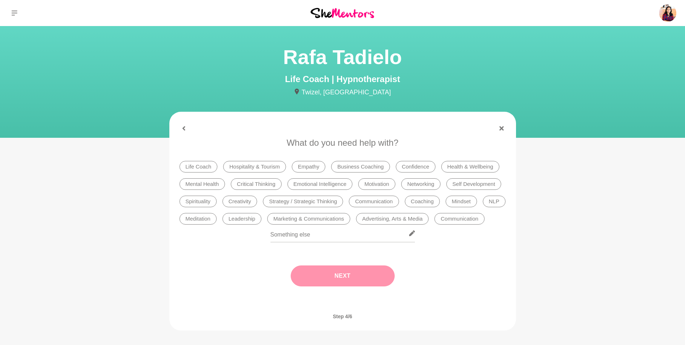
click at [377, 187] on li "Motivation" at bounding box center [376, 184] width 37 height 12
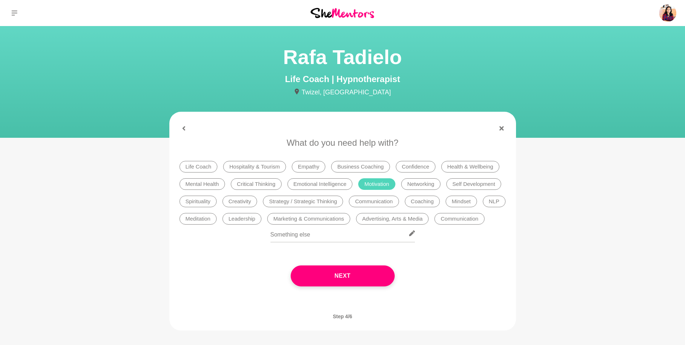
click at [330, 182] on li "Emotional Intelligence" at bounding box center [320, 184] width 65 height 12
click at [211, 183] on li "Mental Health" at bounding box center [203, 184] width 46 height 12
click at [200, 164] on li "Life Coach" at bounding box center [199, 167] width 38 height 12
click at [461, 167] on li "Health & Wellbeing" at bounding box center [470, 167] width 58 height 12
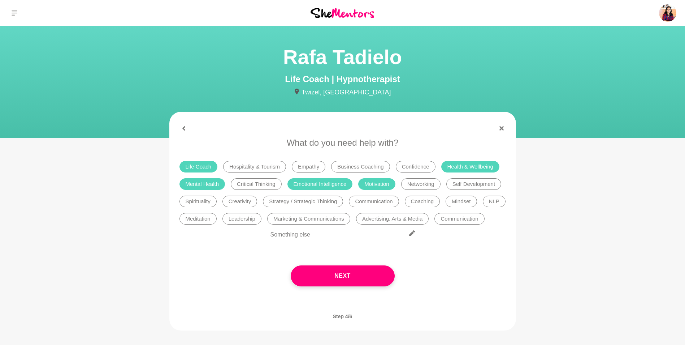
click at [204, 168] on li "Life Coach" at bounding box center [199, 167] width 38 height 12
click at [467, 201] on li "Mindset" at bounding box center [461, 201] width 31 height 12
click at [428, 196] on li "Coaching" at bounding box center [422, 201] width 35 height 12
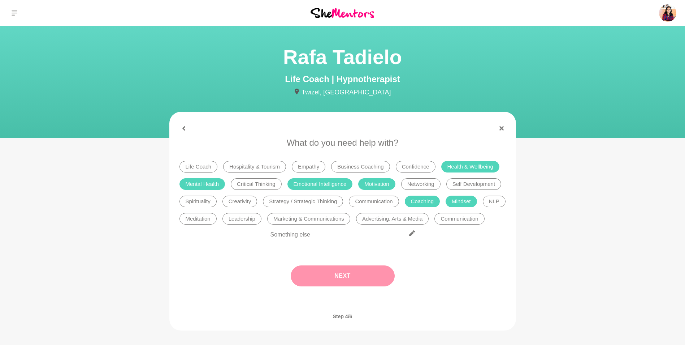
click at [336, 275] on button "Next" at bounding box center [343, 275] width 104 height 21
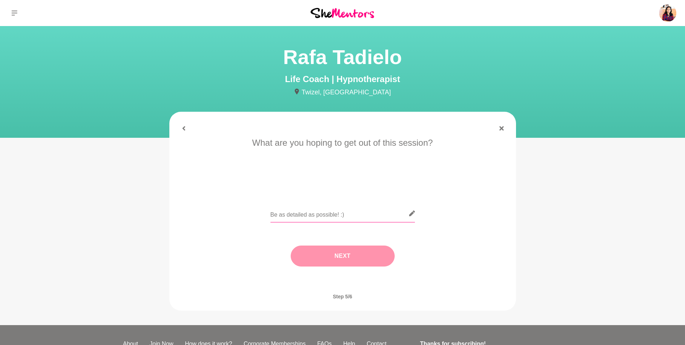
click at [342, 219] on input "text" at bounding box center [343, 213] width 144 height 18
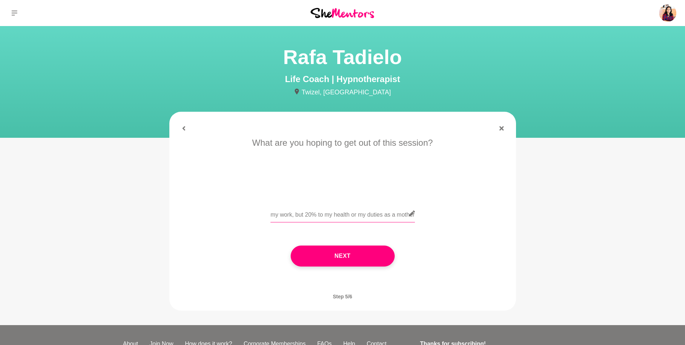
scroll to position [0, 225]
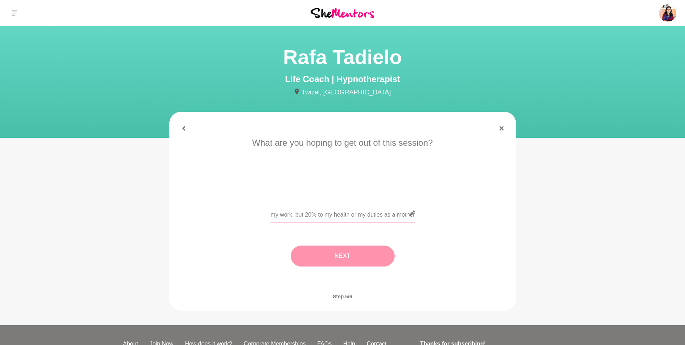
type input "Some motivation to first take care of myself and then my family, I feel like i …"
click at [351, 254] on button "Next" at bounding box center [343, 255] width 104 height 21
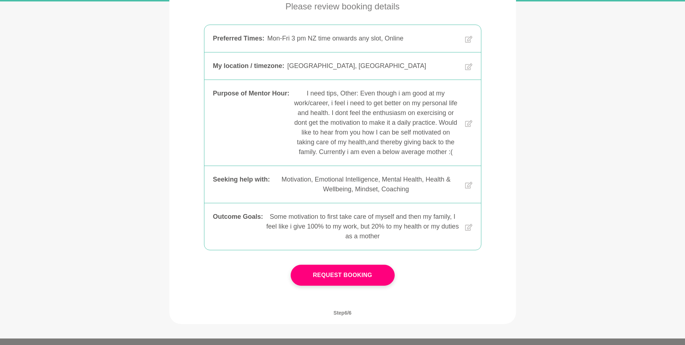
scroll to position [138, 0]
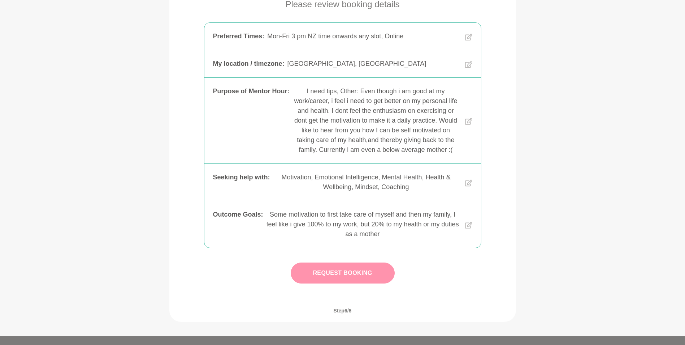
click at [355, 282] on button "Request Booking" at bounding box center [343, 272] width 104 height 21
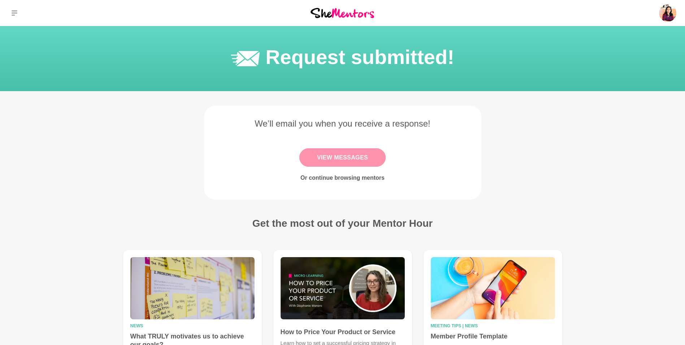
click at [358, 152] on link "View Messages" at bounding box center [342, 157] width 86 height 18
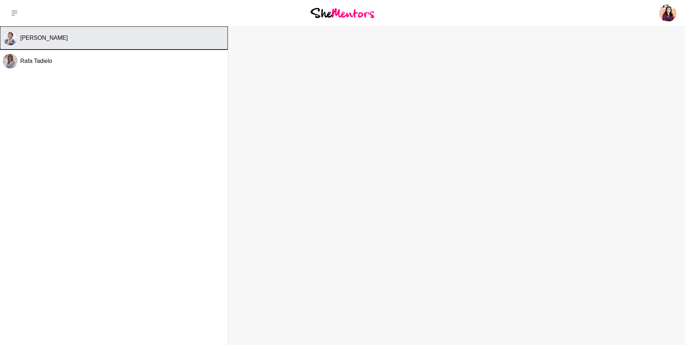
click at [35, 42] on button "Tracy Travis" at bounding box center [114, 37] width 228 height 23
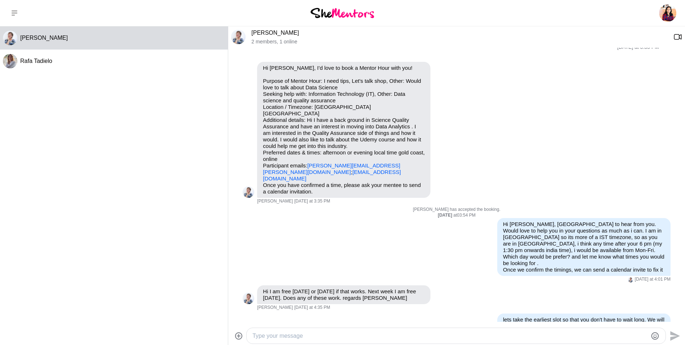
scroll to position [15, 0]
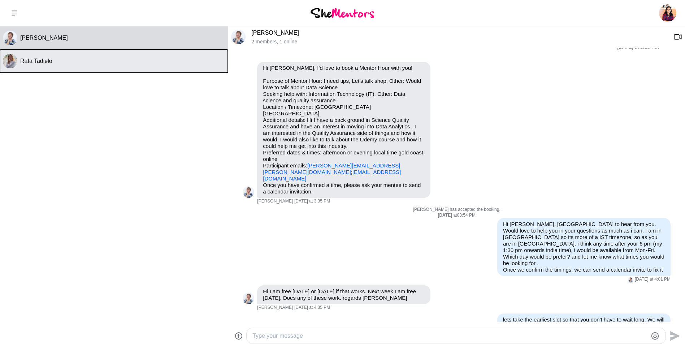
click at [35, 62] on span "Rafa Tadielo" at bounding box center [36, 61] width 32 height 6
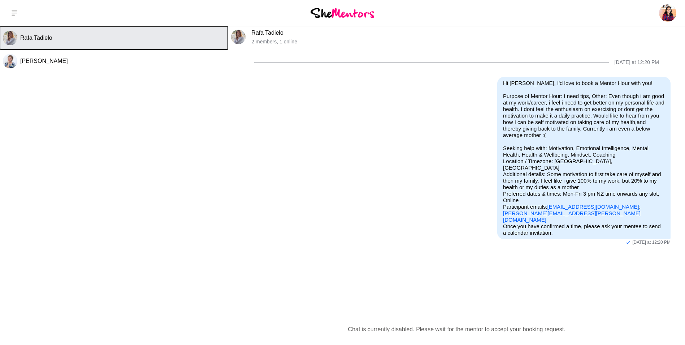
click at [36, 42] on button "Rafa Tadielo" at bounding box center [114, 37] width 228 height 23
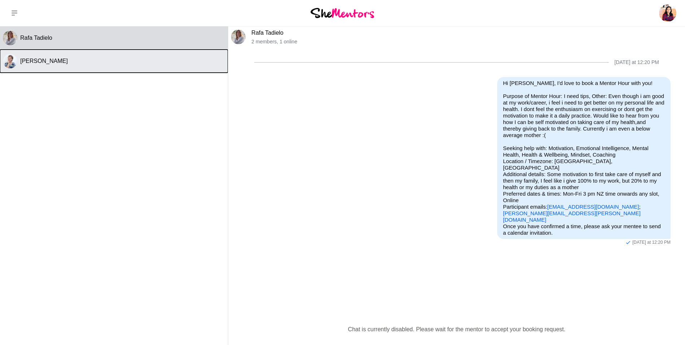
click at [35, 63] on span "Tracy Travis" at bounding box center [44, 61] width 48 height 6
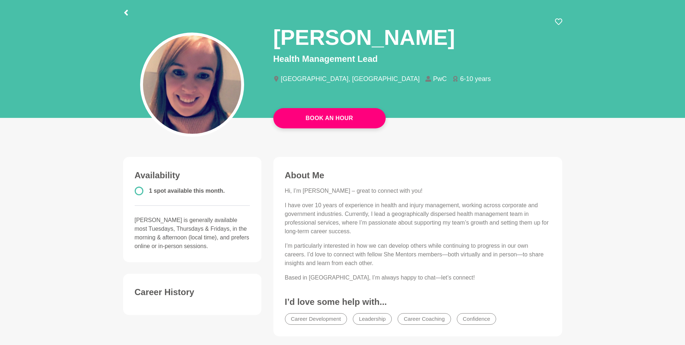
scroll to position [42, 0]
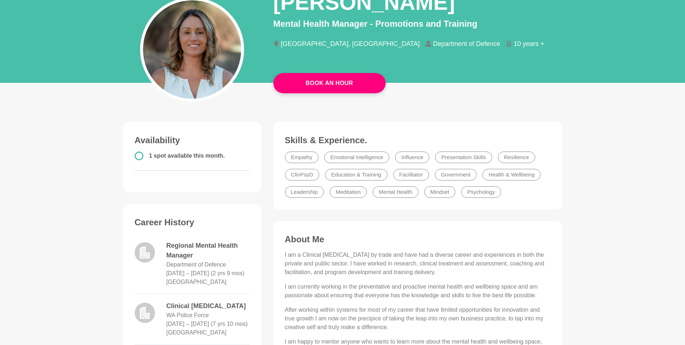
scroll to position [70, 0]
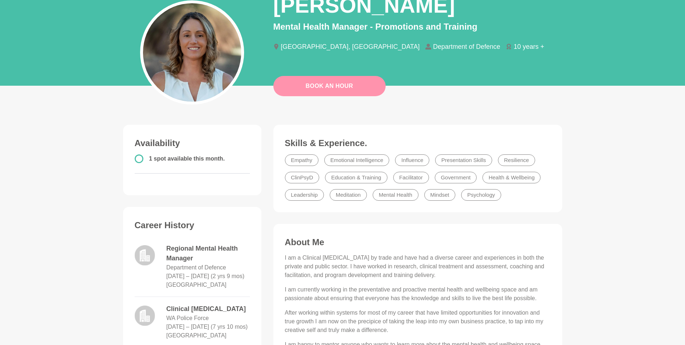
click at [287, 92] on button "Book An Hour" at bounding box center [329, 86] width 112 height 20
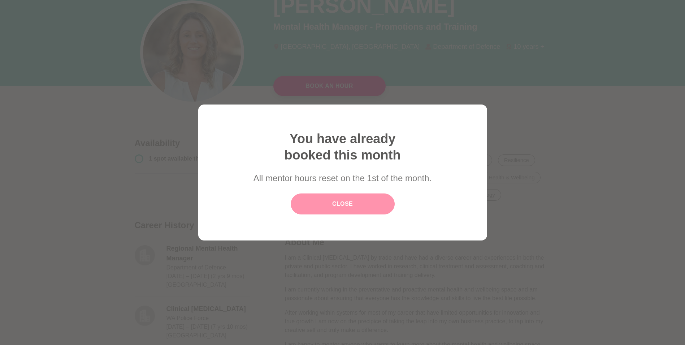
click at [353, 195] on link "Close" at bounding box center [343, 203] width 104 height 21
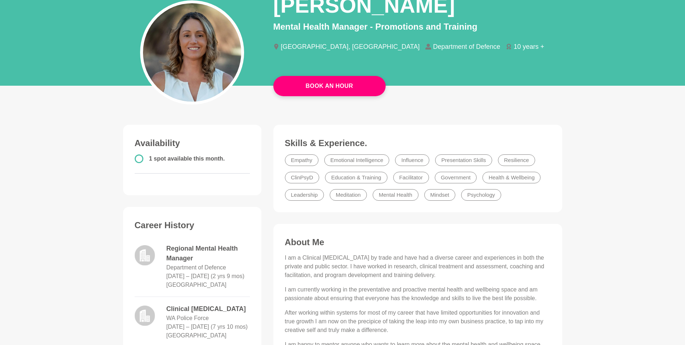
scroll to position [0, 0]
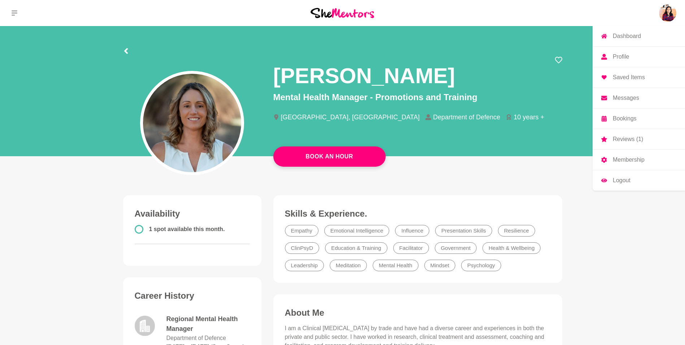
click at [668, 12] on img at bounding box center [667, 12] width 17 height 17
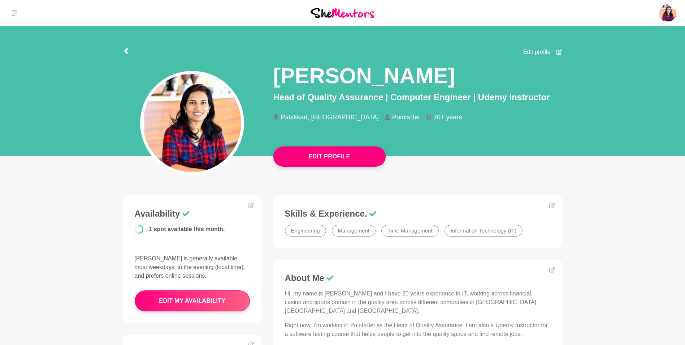
click at [621, 213] on main "Edit Profile Edit profile [PERSON_NAME] Head of Quality Assurance | Computer En…" at bounding box center [342, 296] width 685 height 540
